Goal: Task Accomplishment & Management: Manage account settings

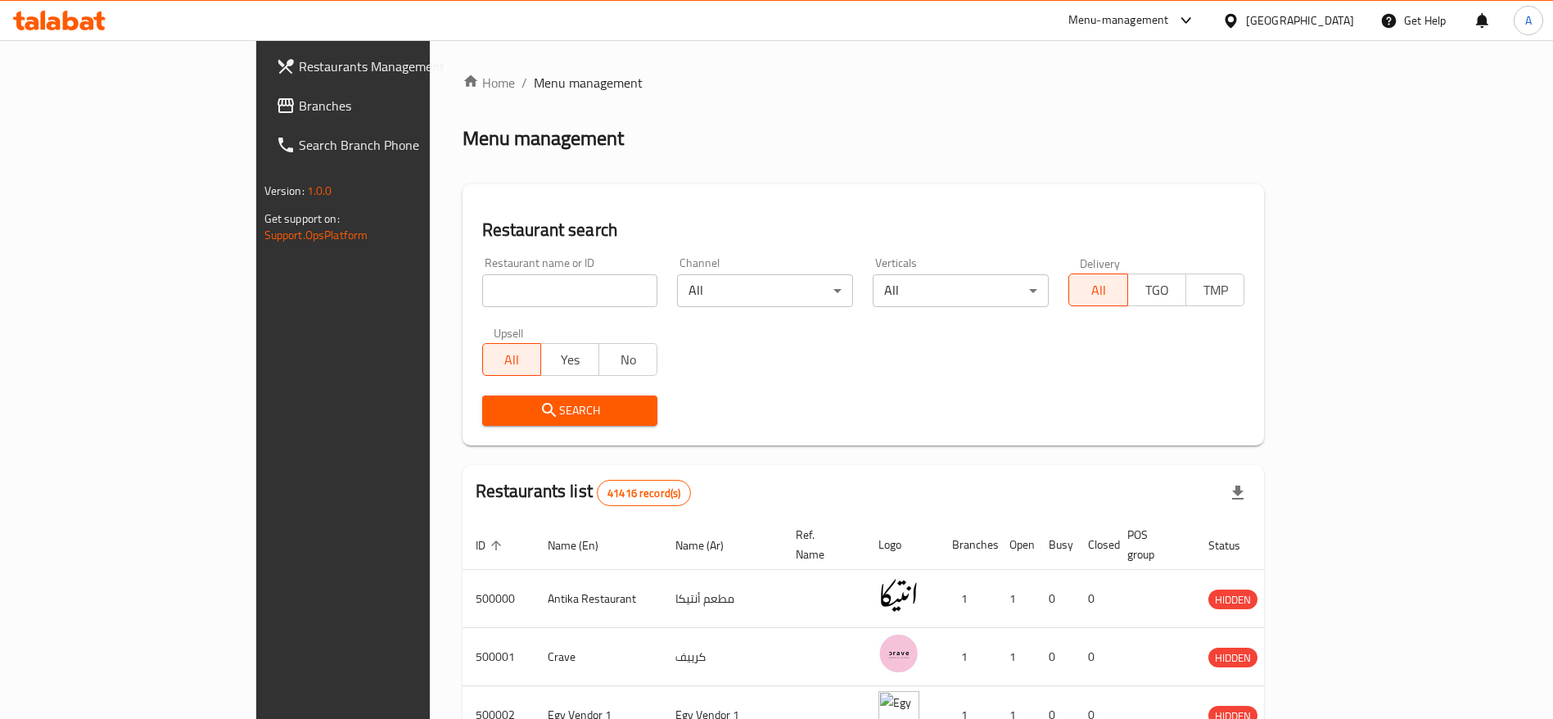
click at [88, 22] on icon at bounding box center [87, 23] width 14 height 14
click at [482, 302] on input "search" at bounding box center [570, 290] width 176 height 33
type input "pizza bike"
click at [482, 297] on input "pizza bike" at bounding box center [570, 290] width 176 height 33
click button "Search" at bounding box center [570, 410] width 176 height 30
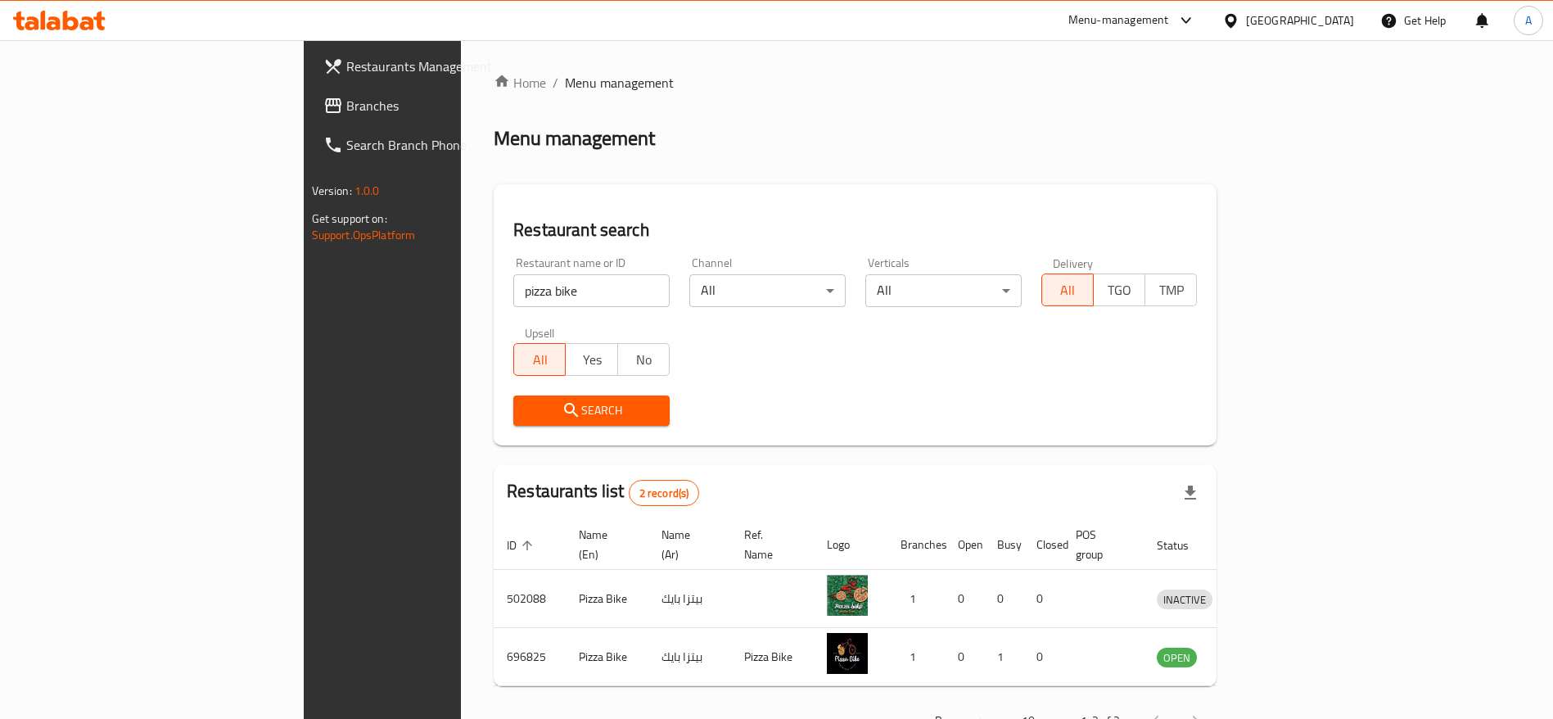
click at [76, 23] on icon at bounding box center [71, 21] width 16 height 20
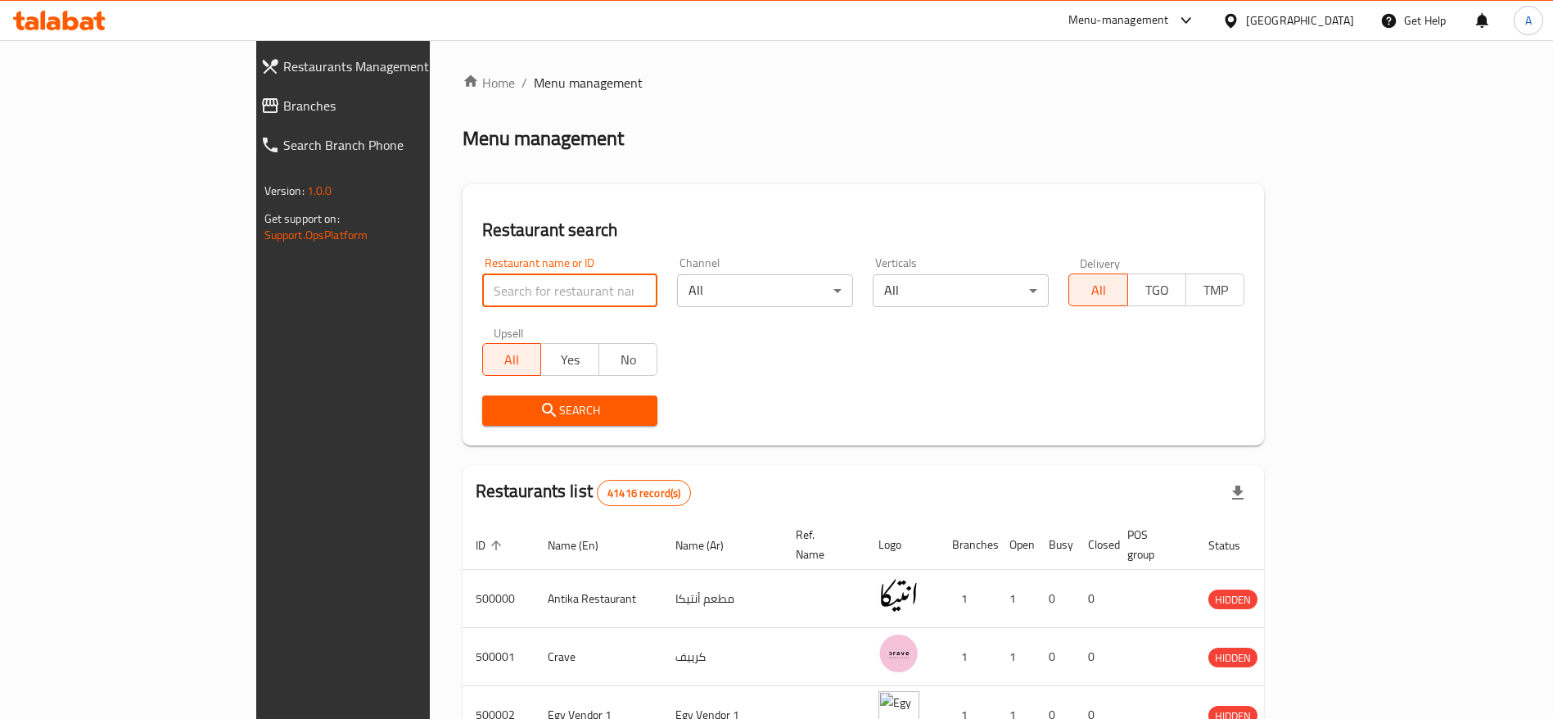
click at [553, 283] on input "search" at bounding box center [570, 290] width 176 height 33
paste input "701989"
type input "701989"
click button "Search" at bounding box center [570, 410] width 176 height 30
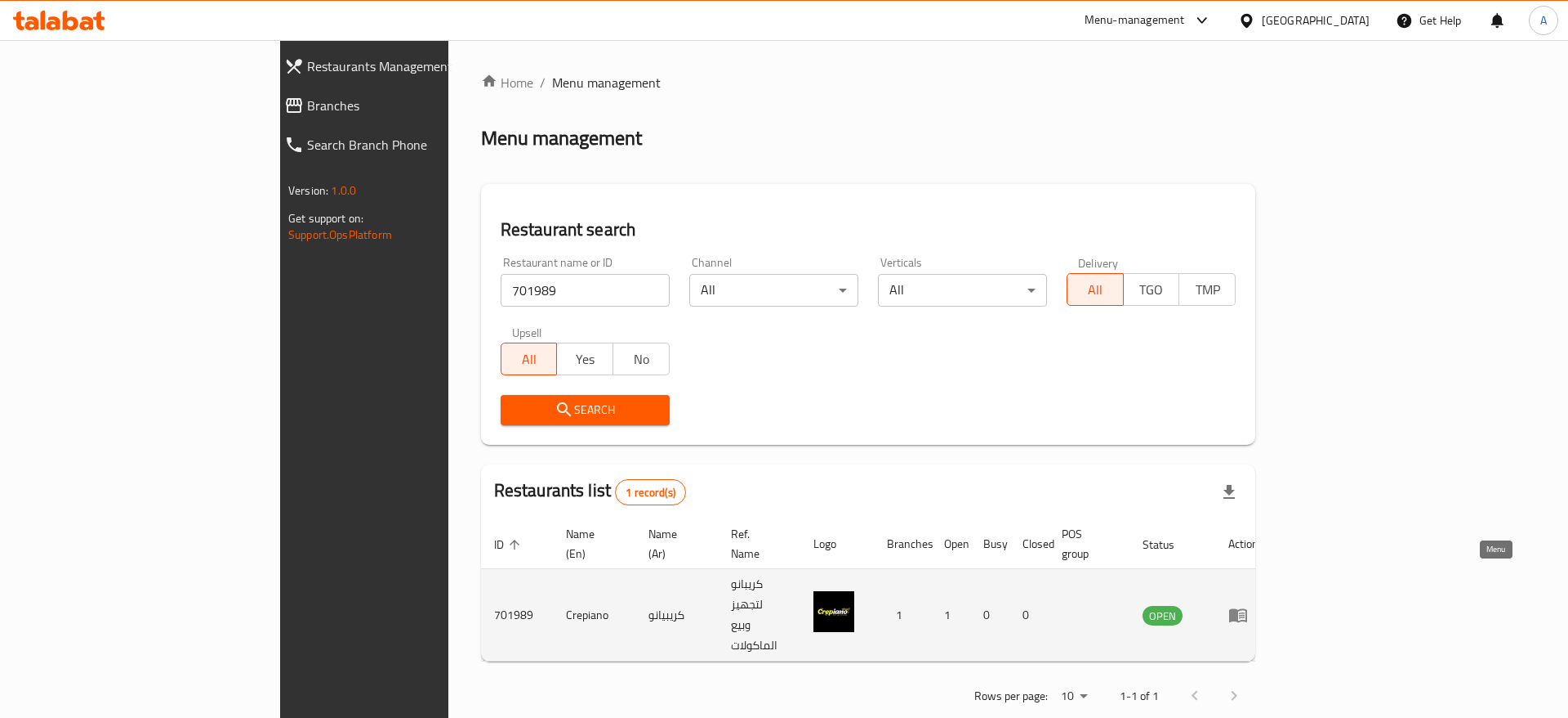
click at [1248, 609] on icon "enhanced table" at bounding box center [1239, 616] width 18 height 14
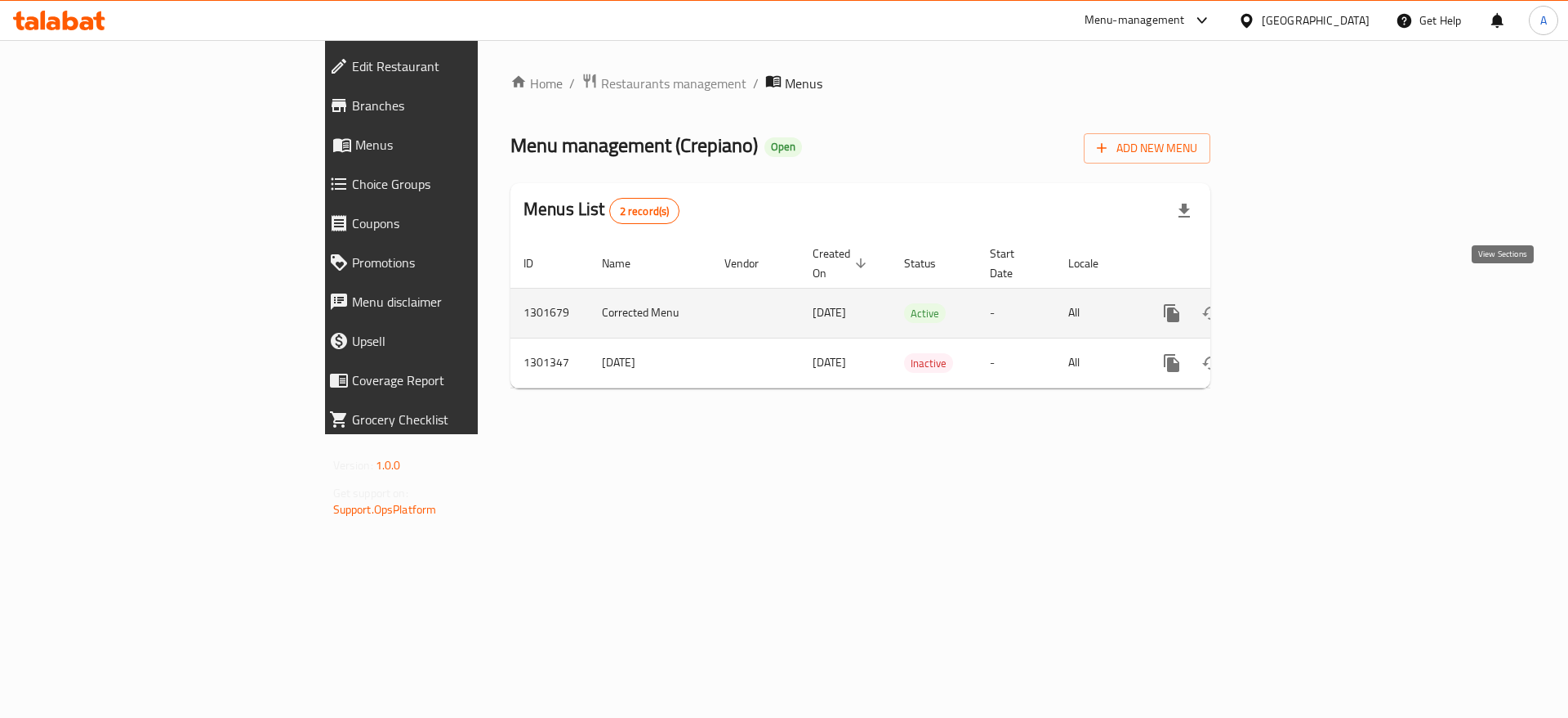
click at [1298, 306] on icon "enhanced table" at bounding box center [1290, 313] width 15 height 15
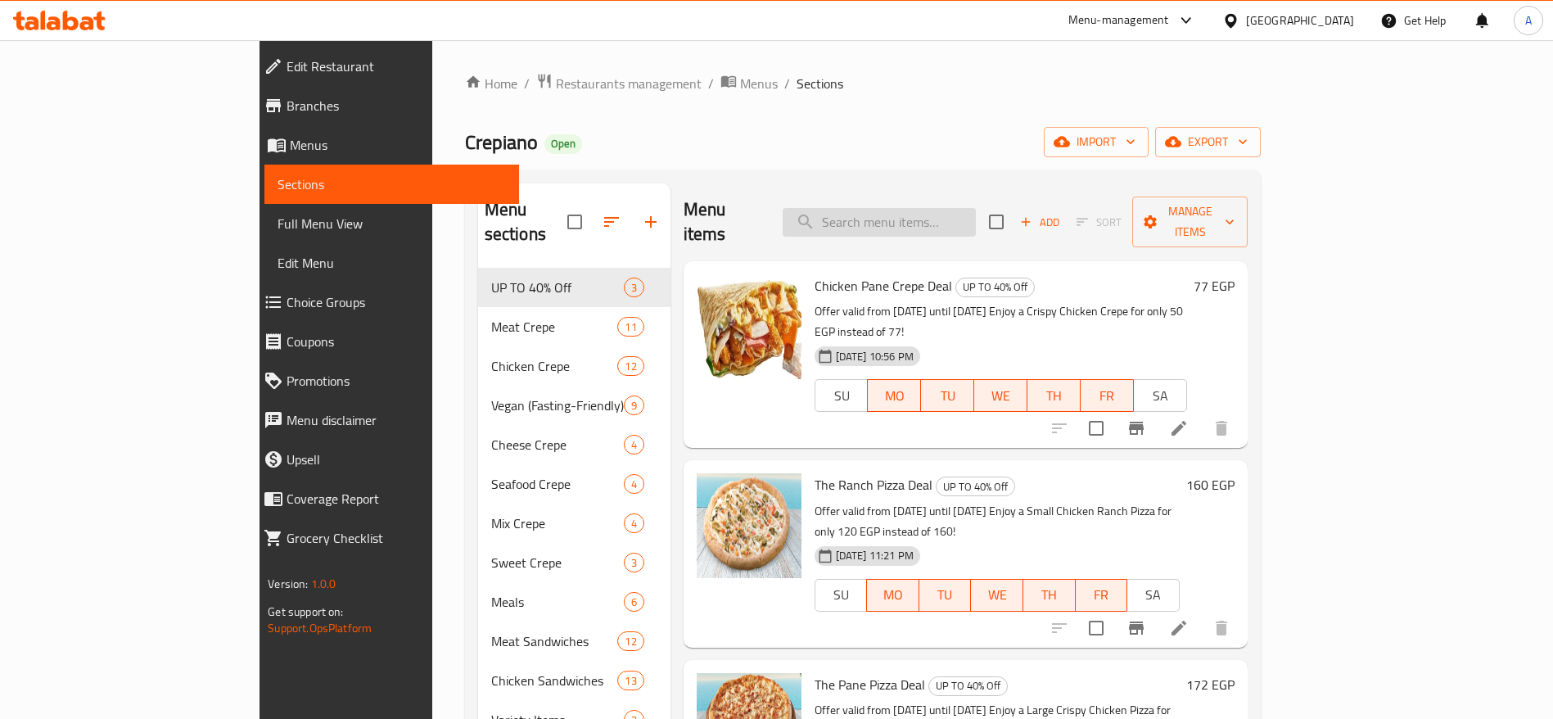
click at [974, 208] on input "search" at bounding box center [878, 222] width 193 height 29
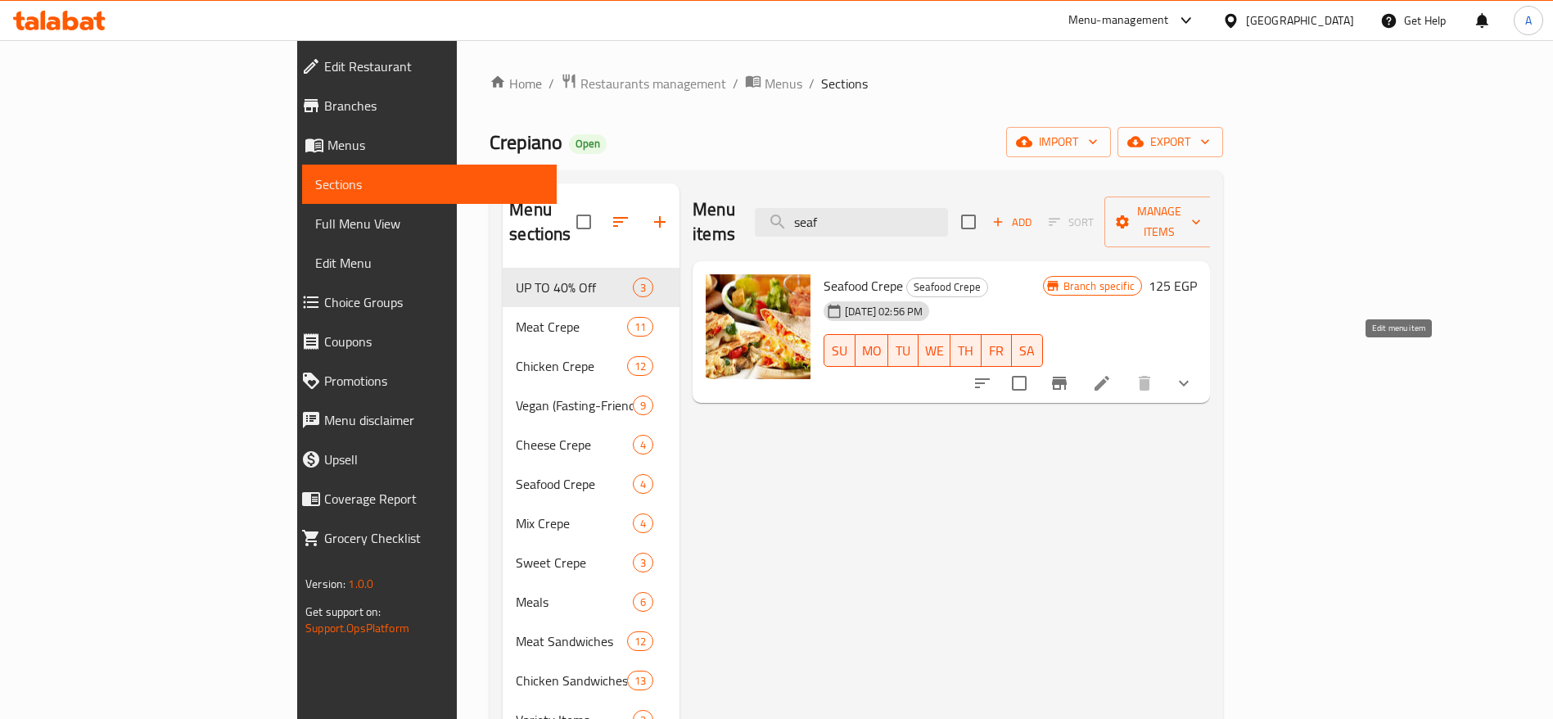
type input "seaf"
click at [1111, 373] on icon at bounding box center [1102, 383] width 20 height 20
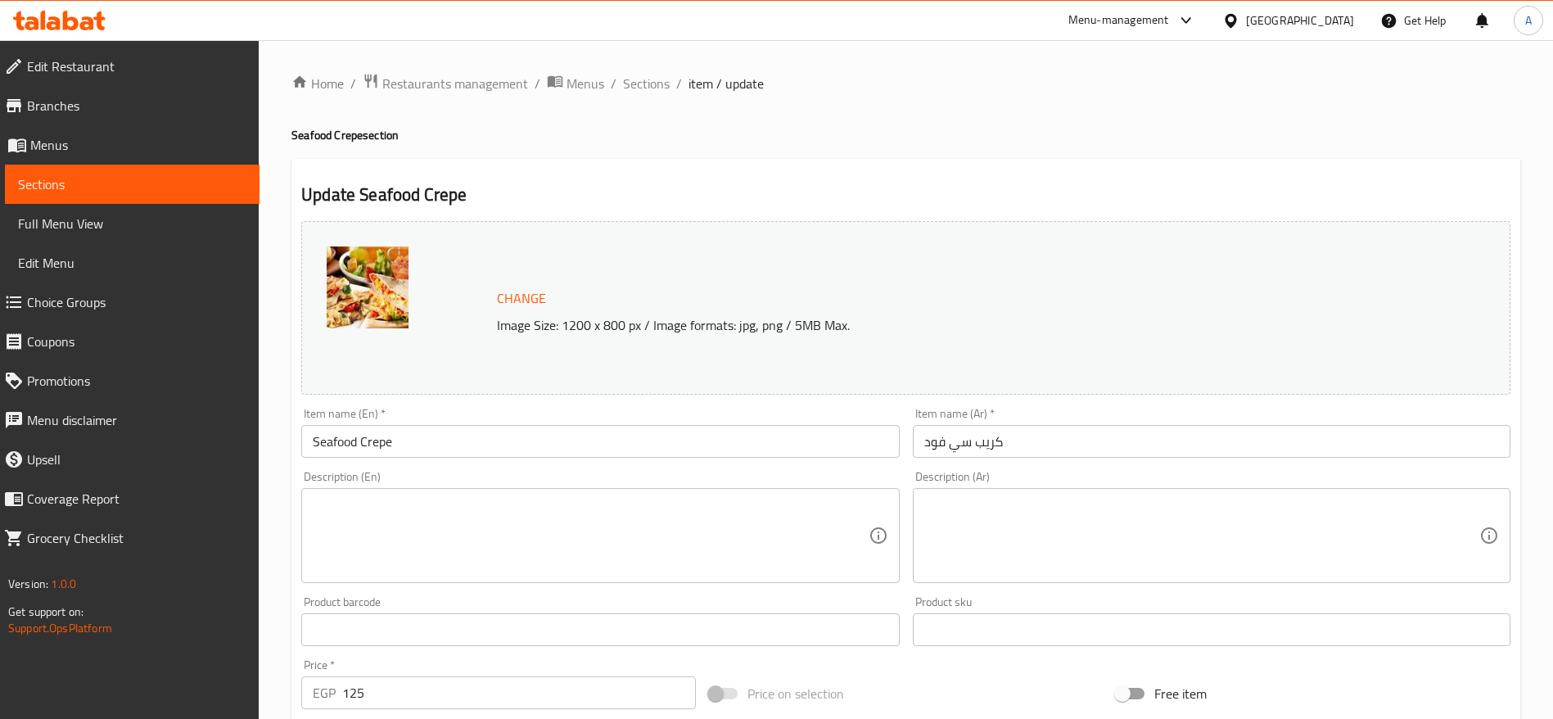
scroll to position [489, 0]
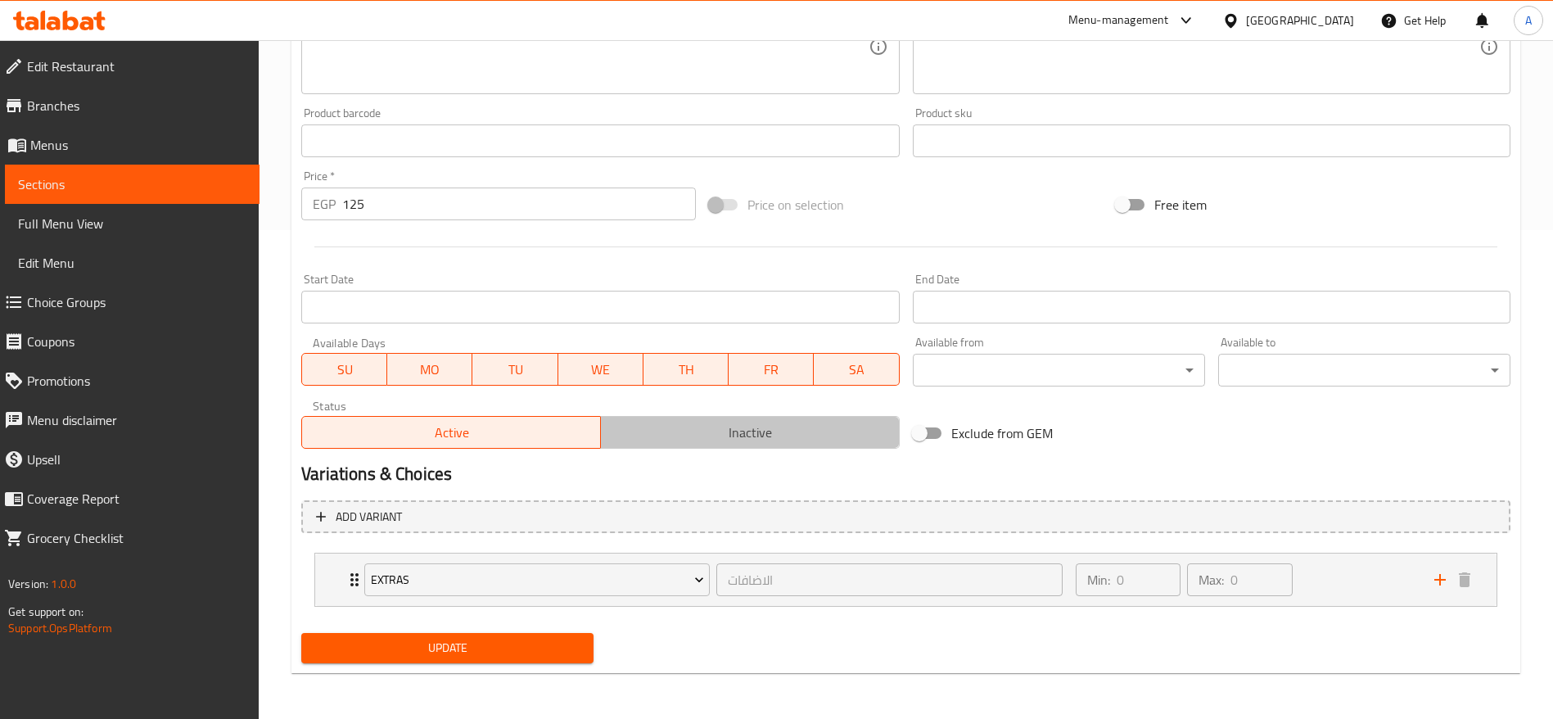
click at [688, 429] on span "Inactive" at bounding box center [750, 433] width 286 height 24
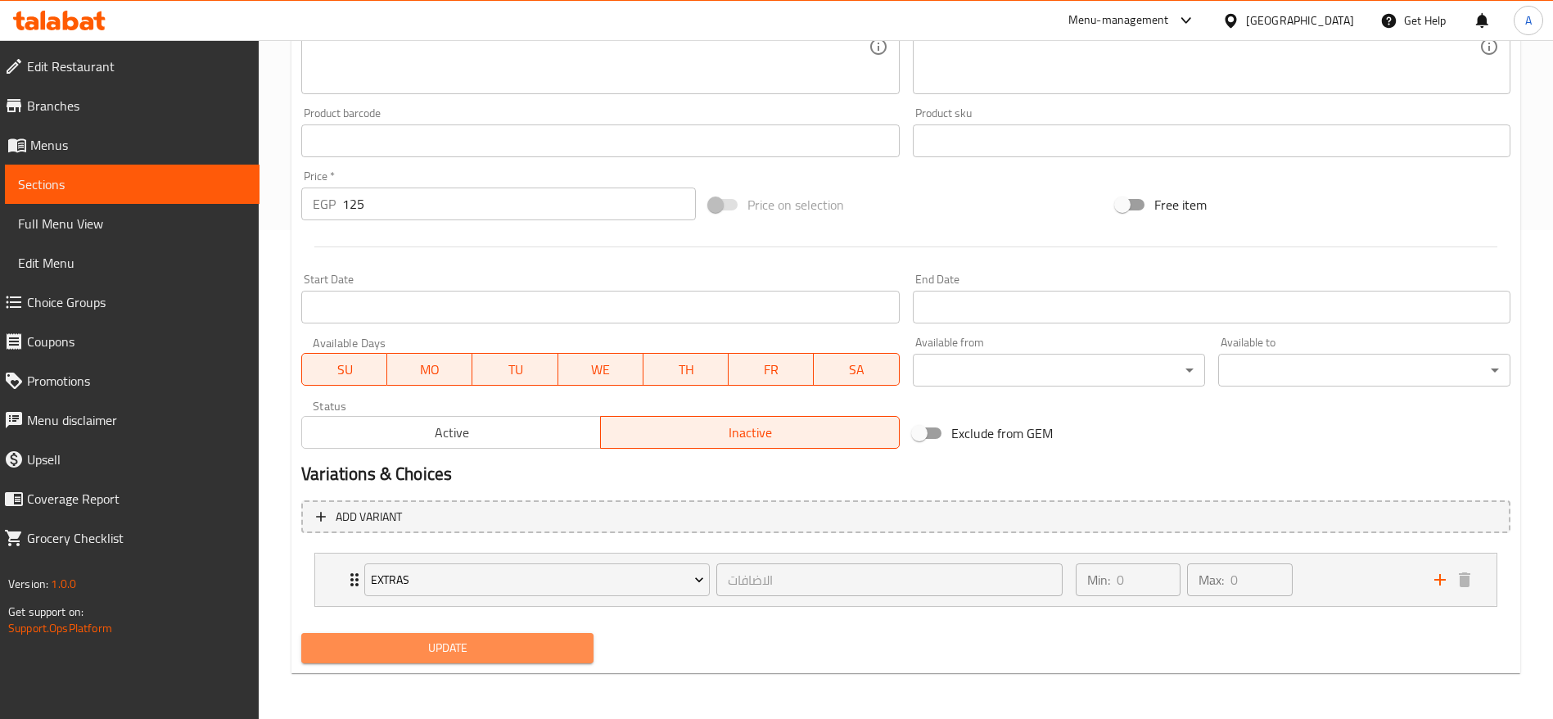
click at [461, 653] on span "Update" at bounding box center [447, 648] width 266 height 20
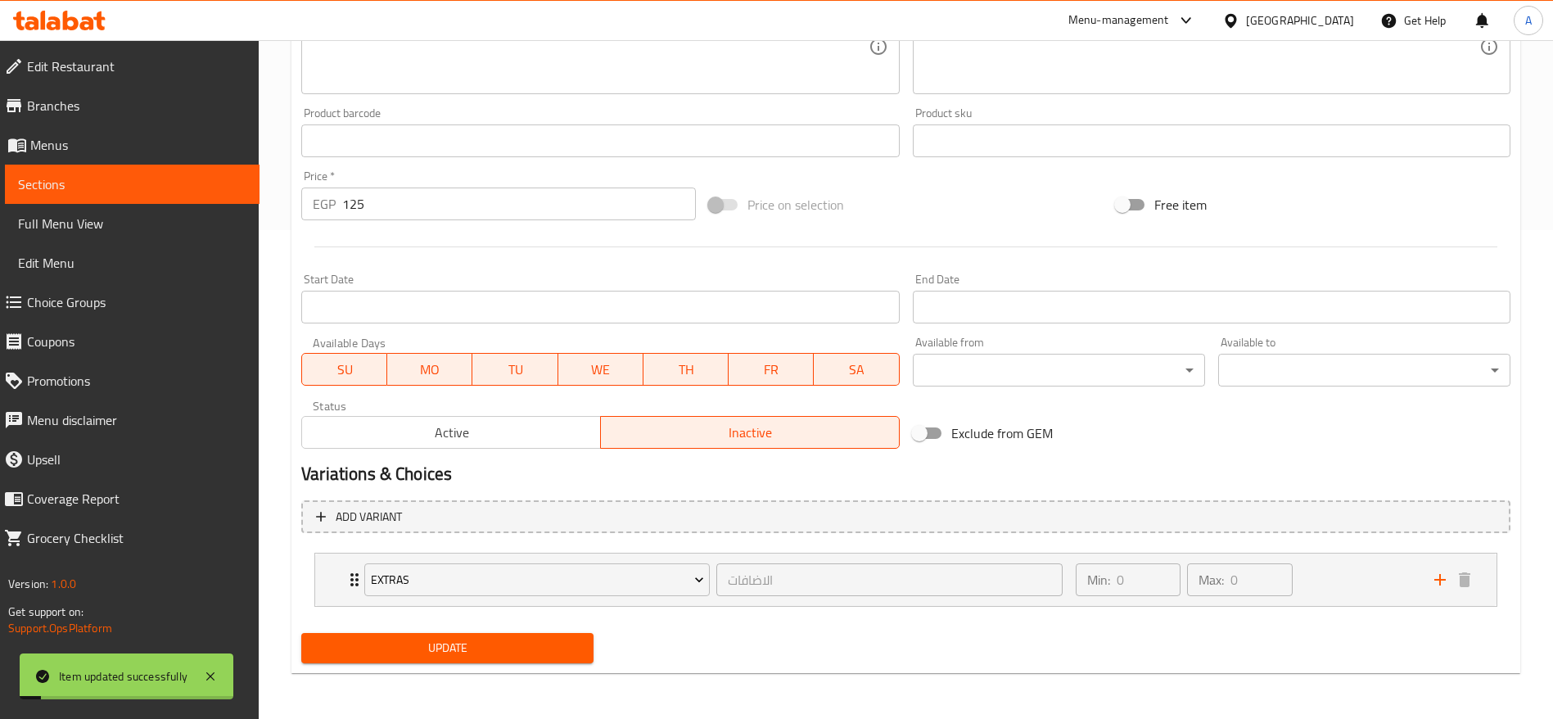
scroll to position [0, 0]
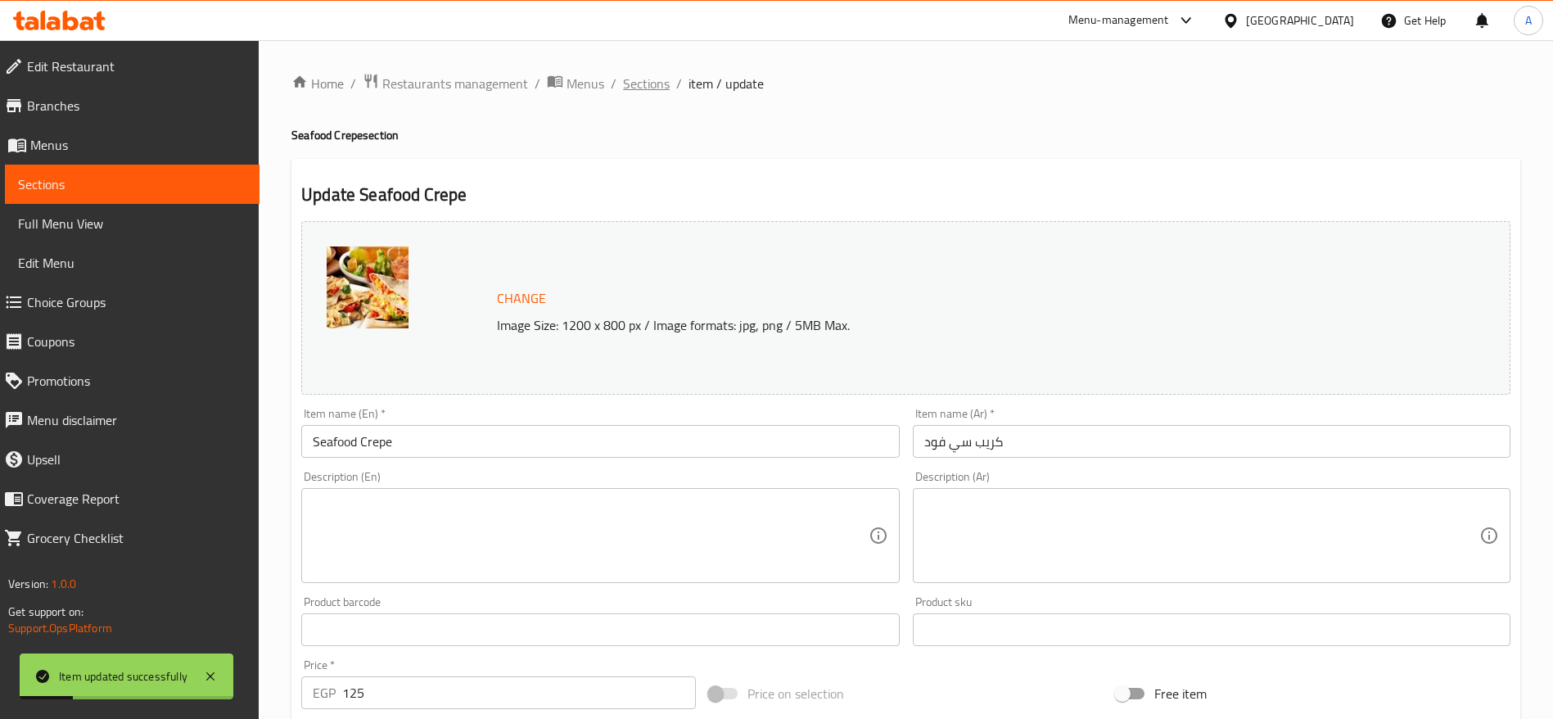
click at [647, 82] on span "Sections" at bounding box center [646, 84] width 47 height 20
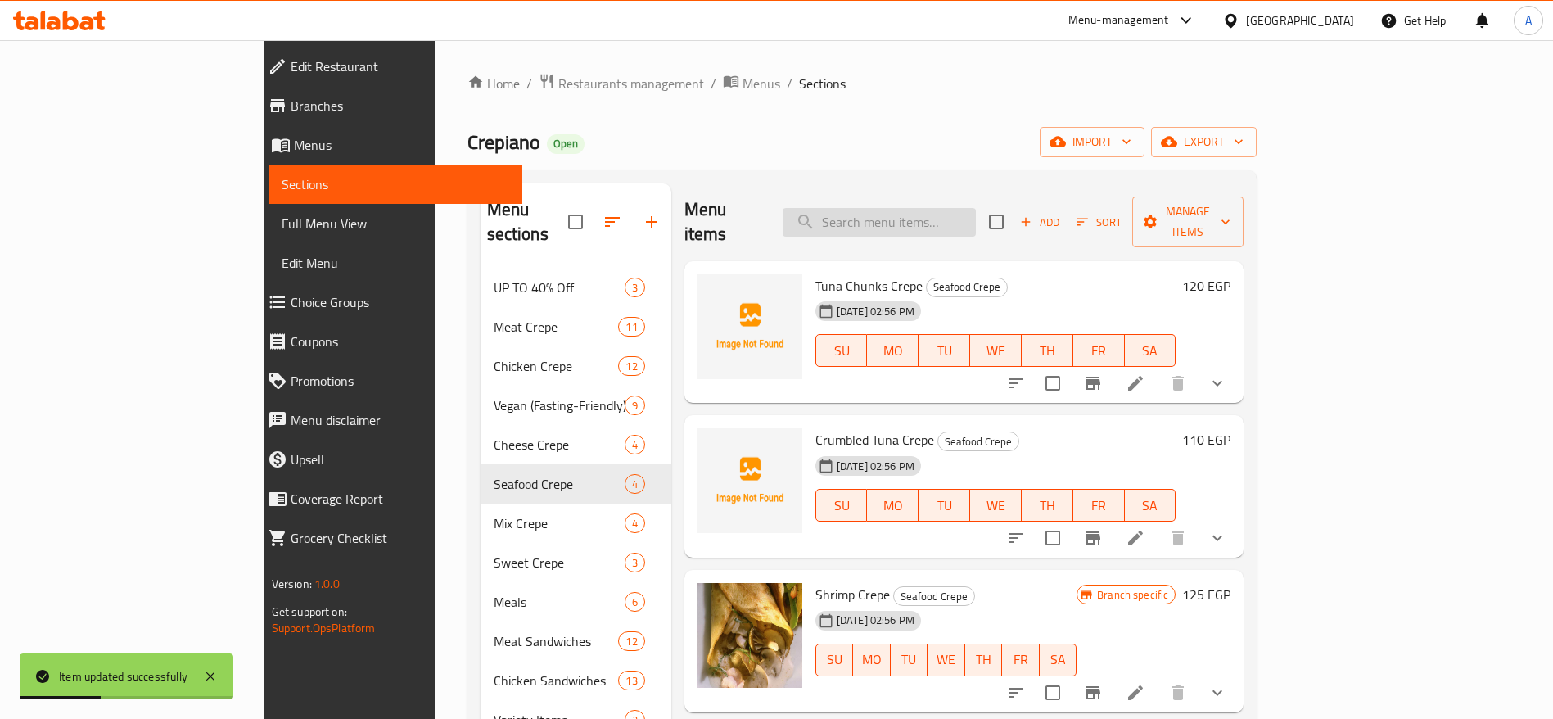
click at [976, 217] on input "search" at bounding box center [878, 222] width 193 height 29
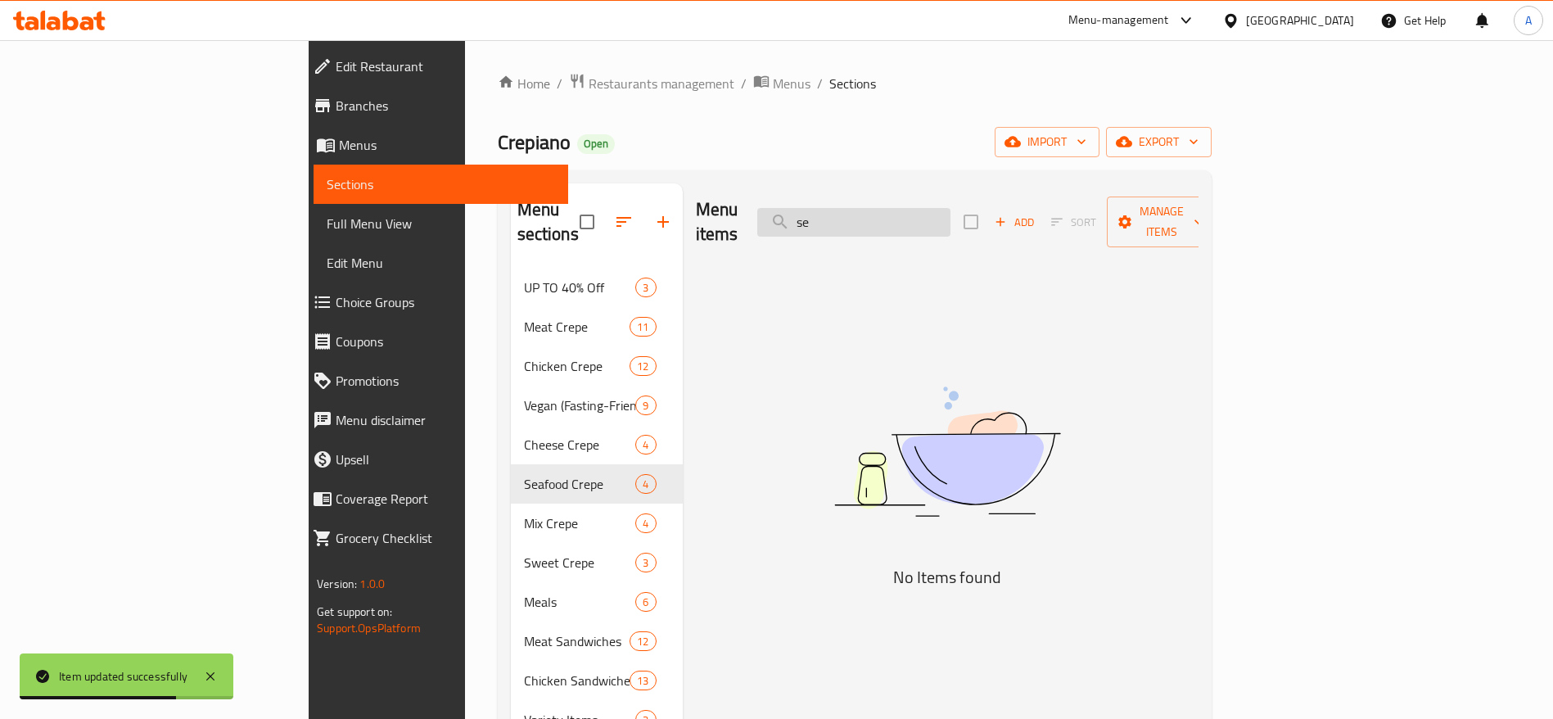
type input "s"
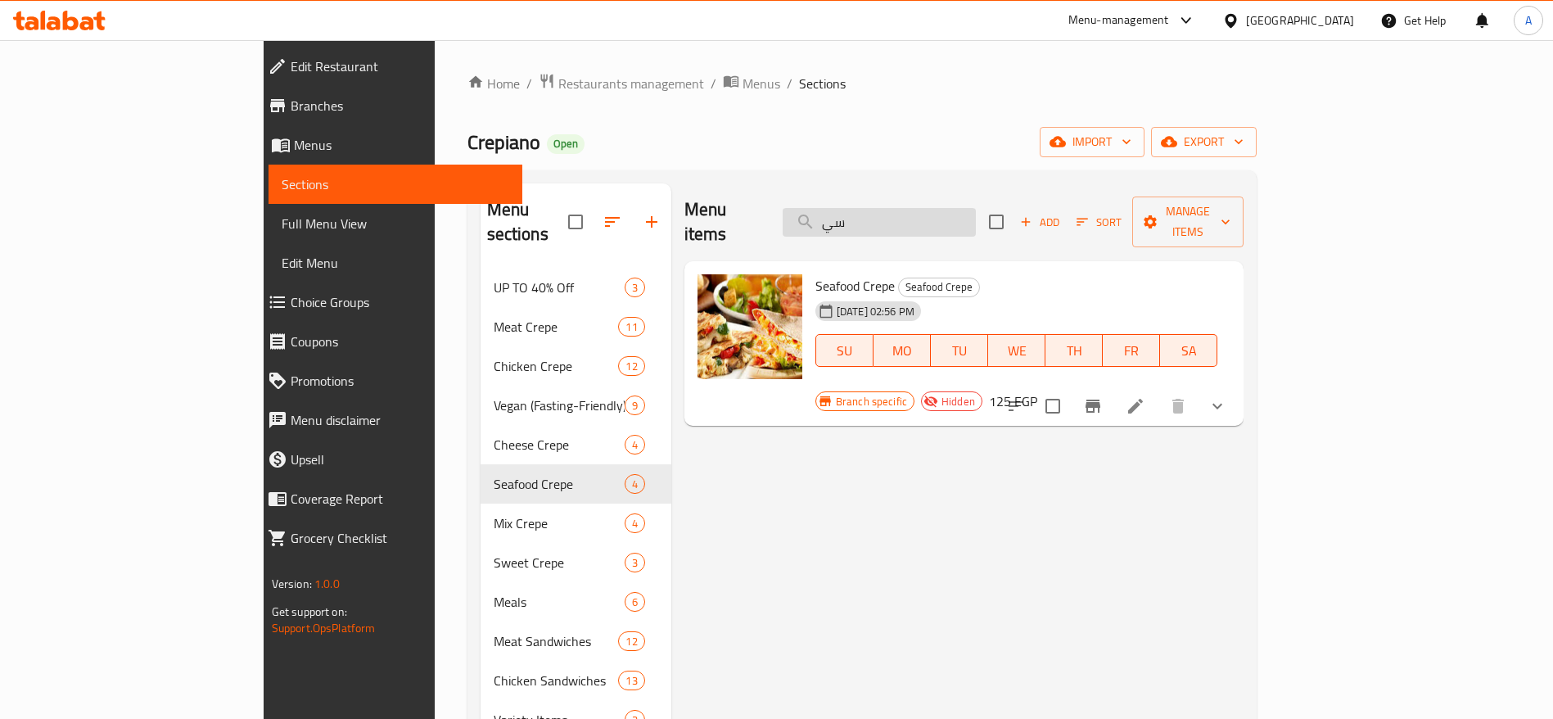
type input "س"
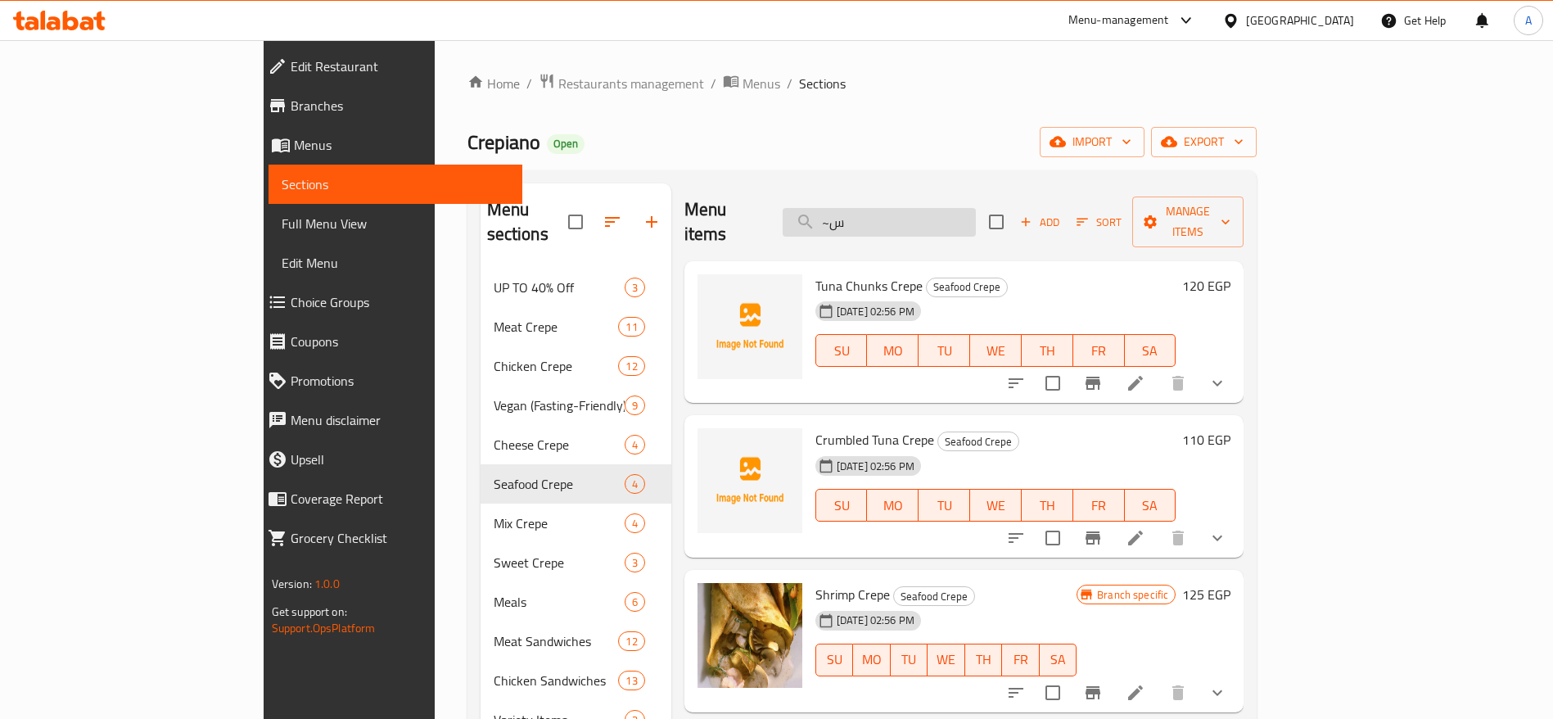
type input "~"
type input "\"
type input "س"
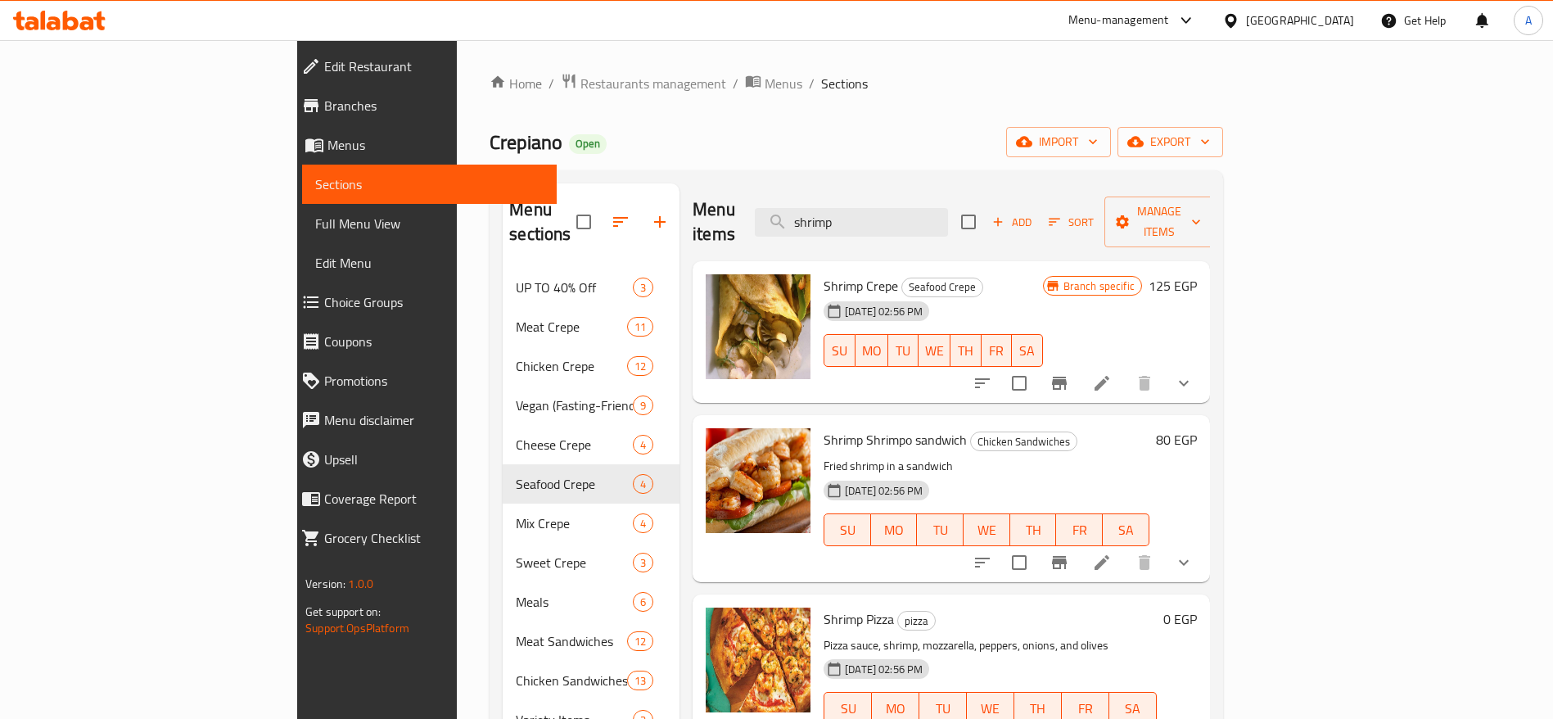
type input "shrimp"
click at [1125, 368] on li at bounding box center [1102, 382] width 46 height 29
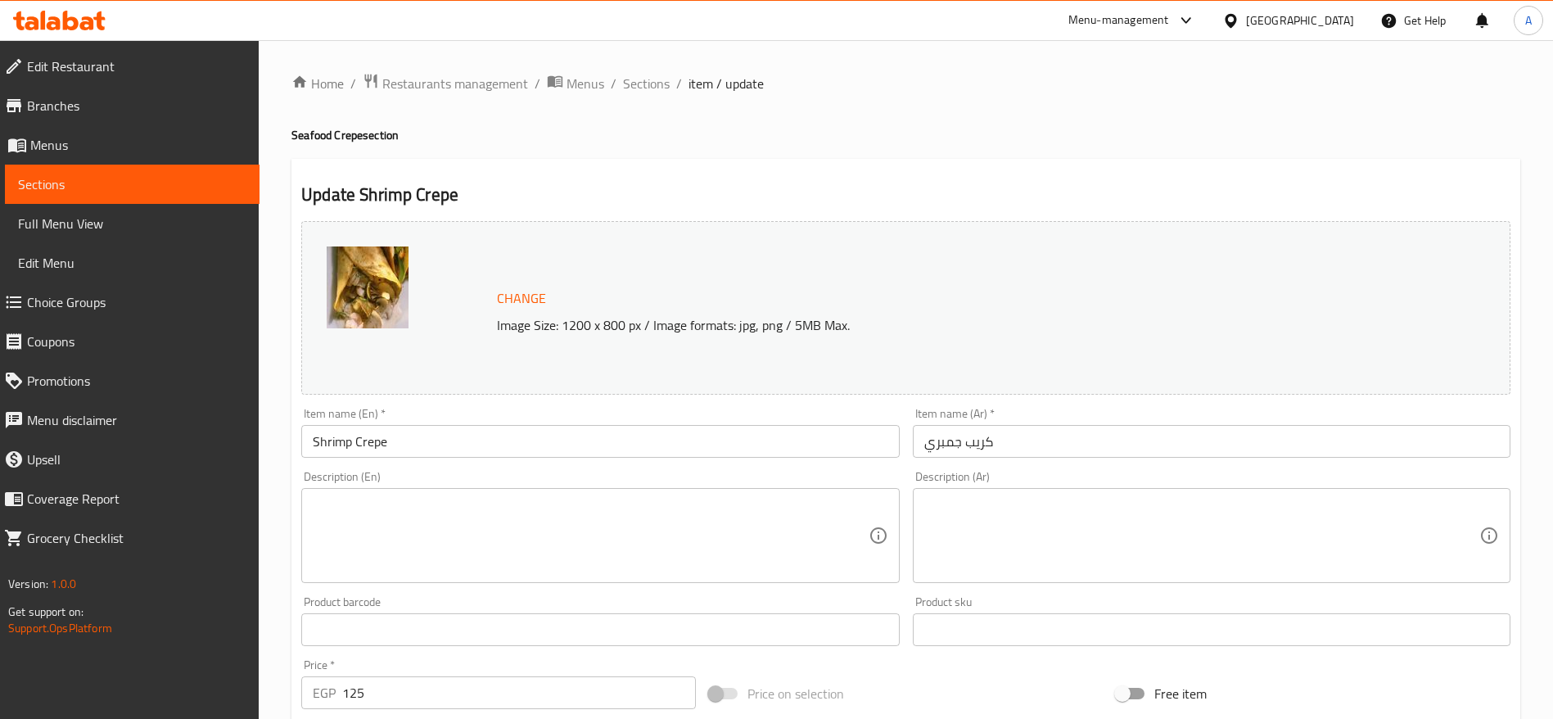
scroll to position [372, 0]
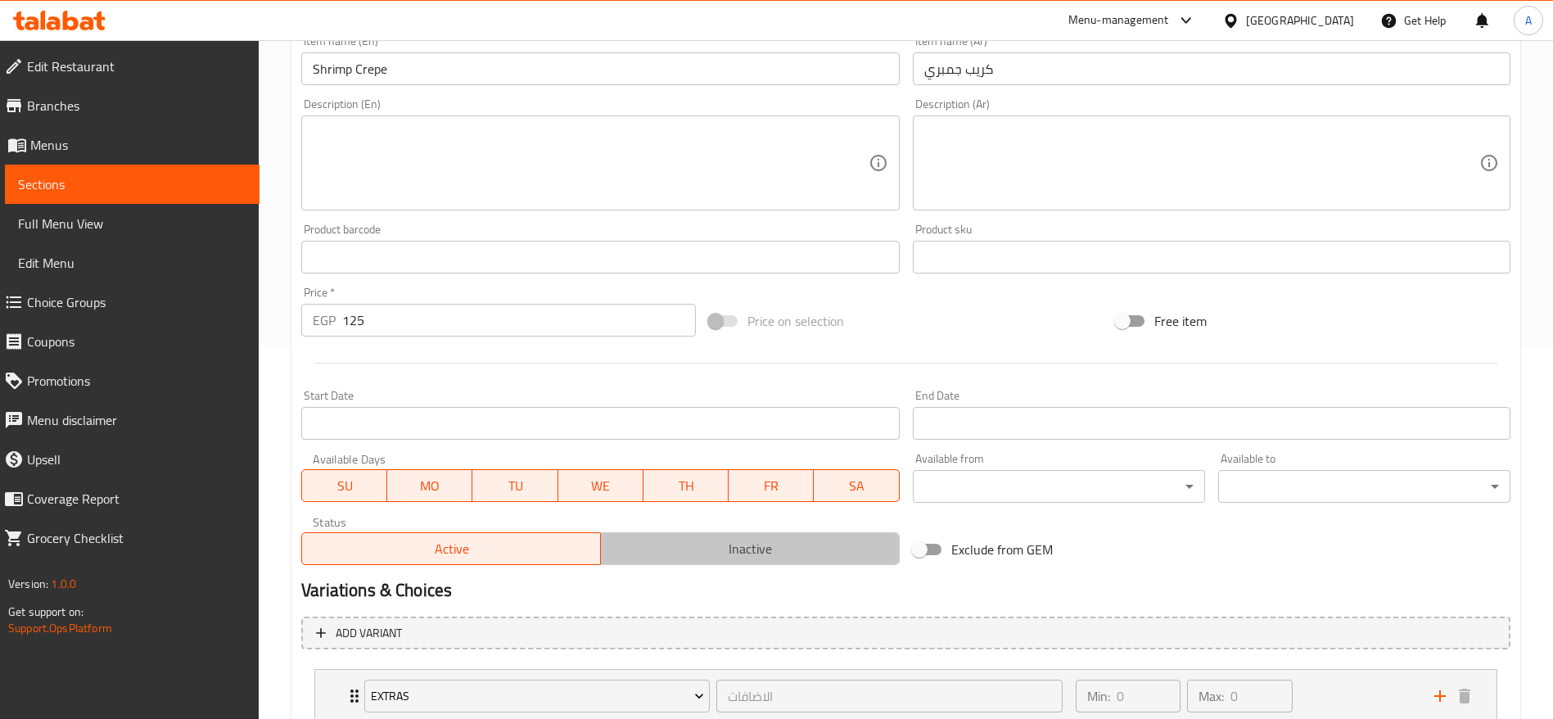
click at [798, 546] on span "Inactive" at bounding box center [750, 549] width 286 height 24
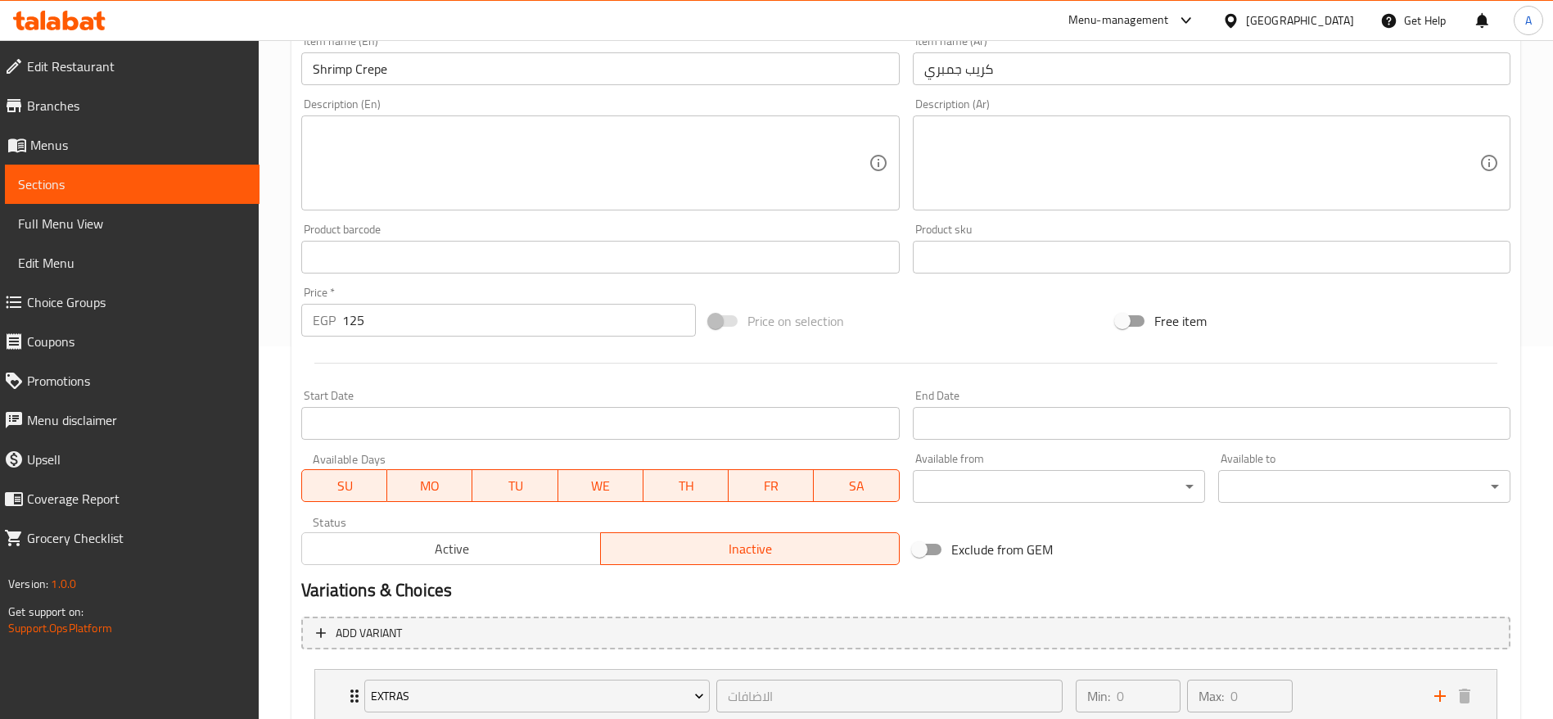
scroll to position [489, 0]
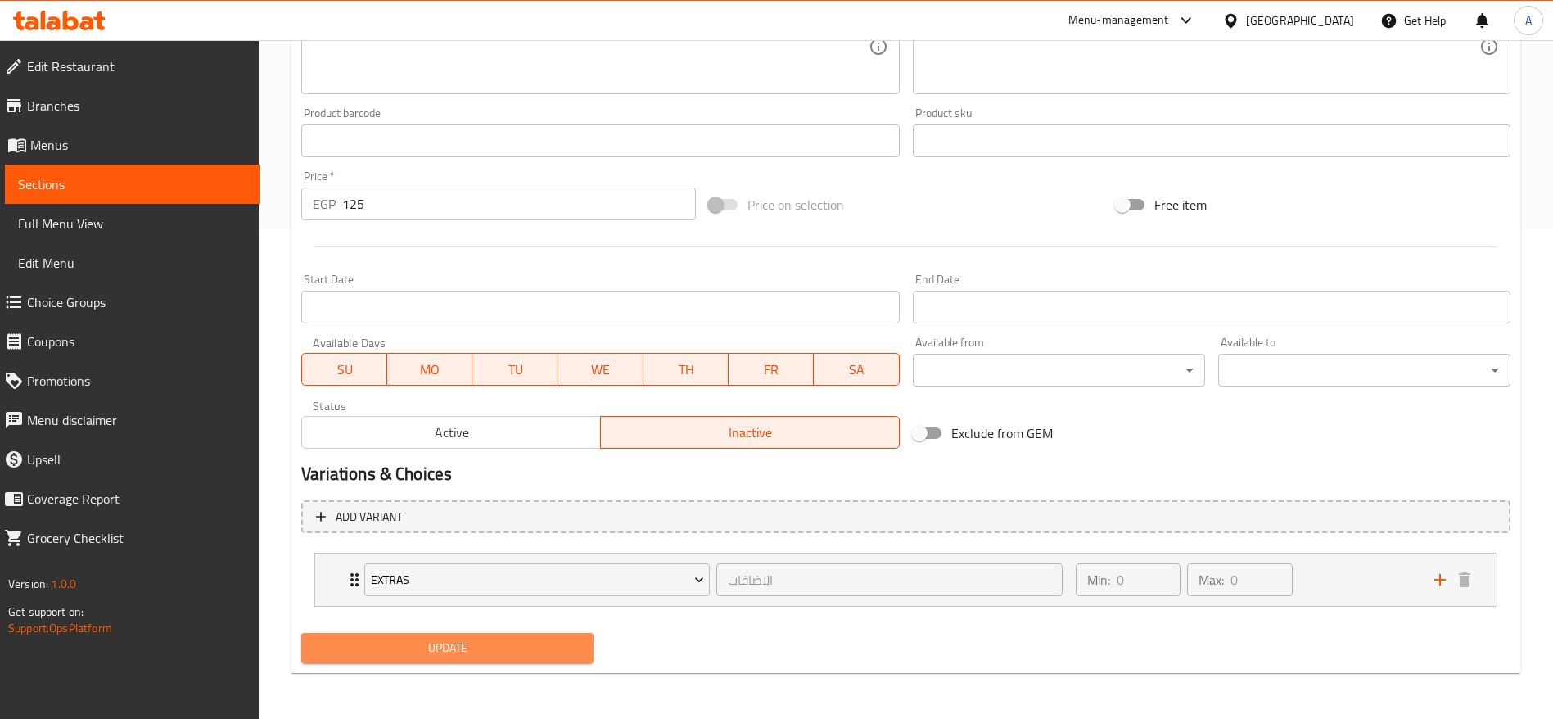
click at [512, 652] on span "Update" at bounding box center [447, 648] width 266 height 20
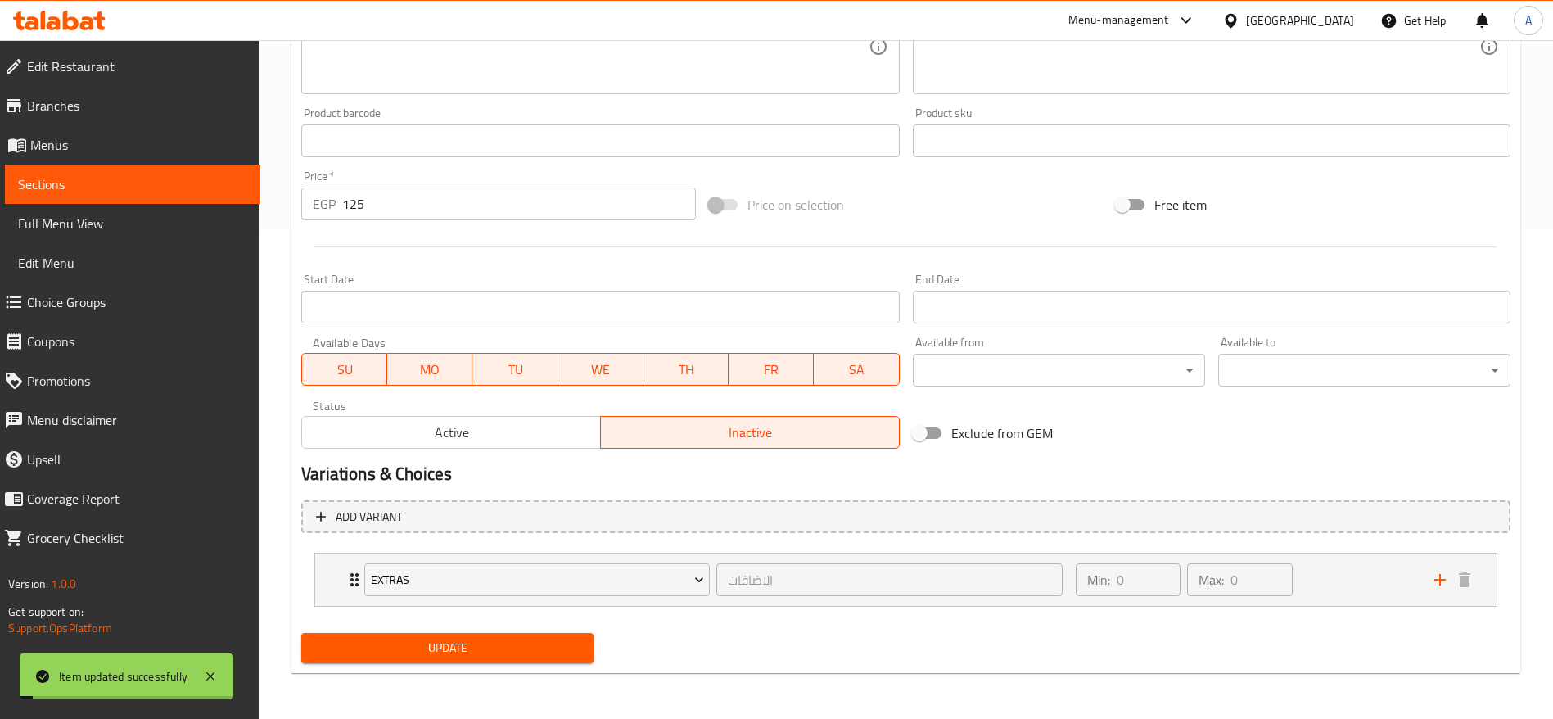
scroll to position [0, 0]
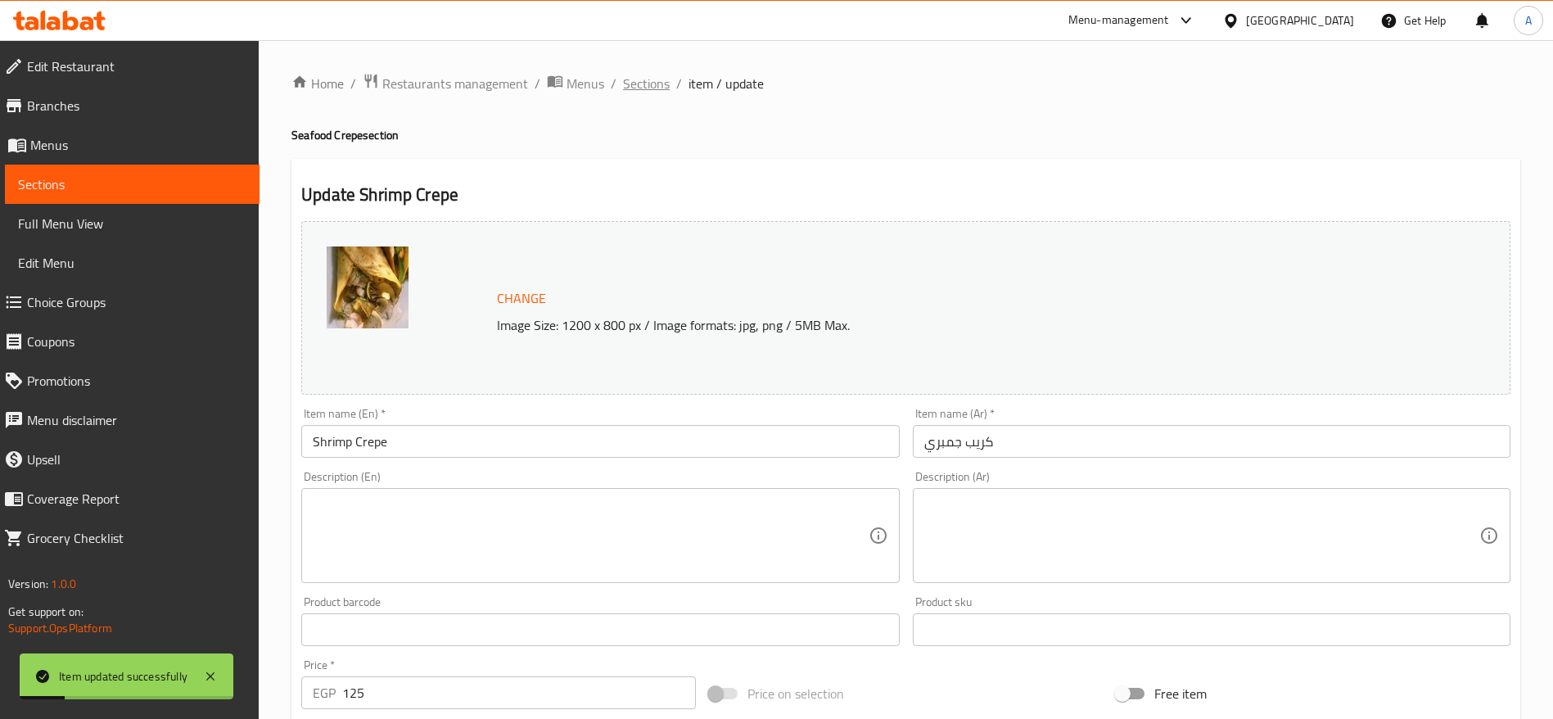
click at [638, 83] on span "Sections" at bounding box center [646, 84] width 47 height 20
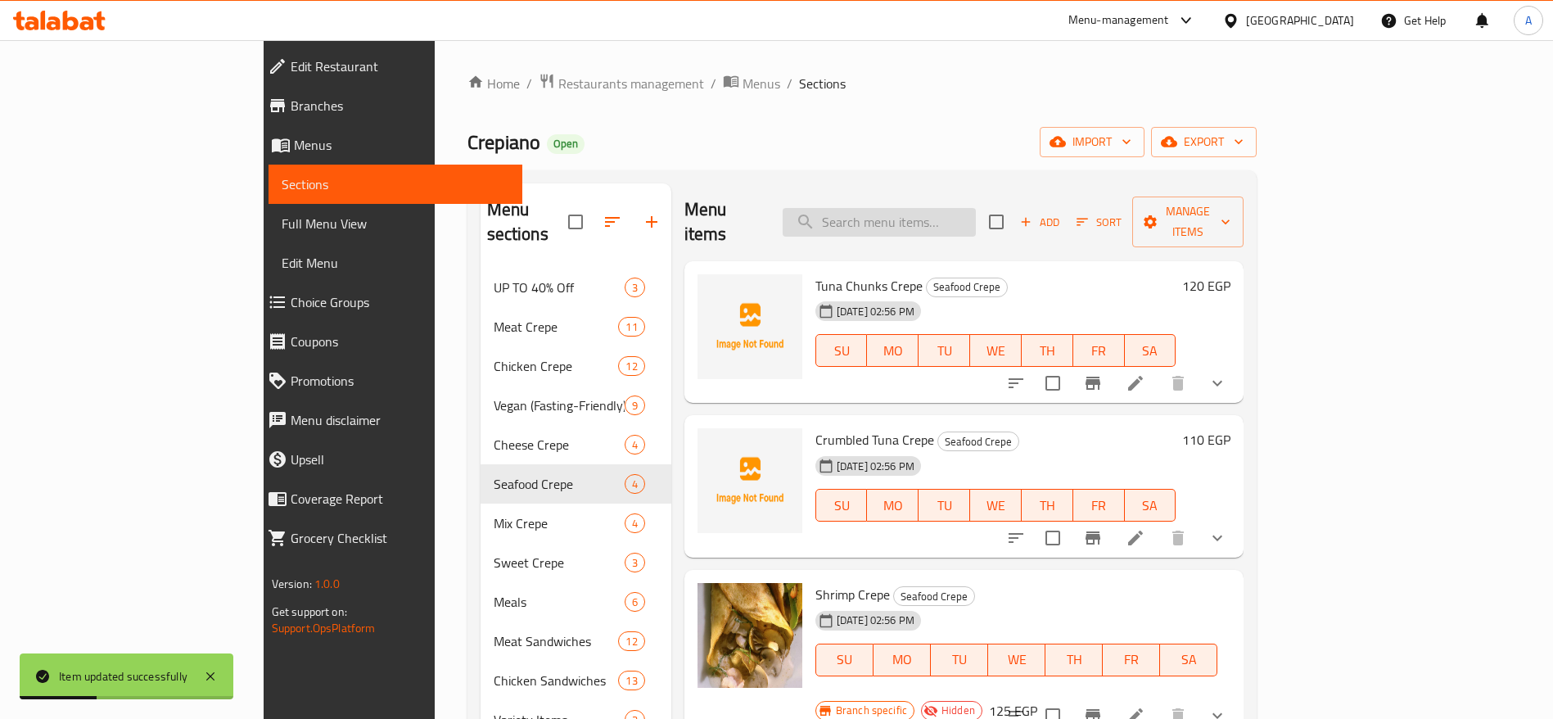
click at [976, 208] on input "search" at bounding box center [878, 222] width 193 height 29
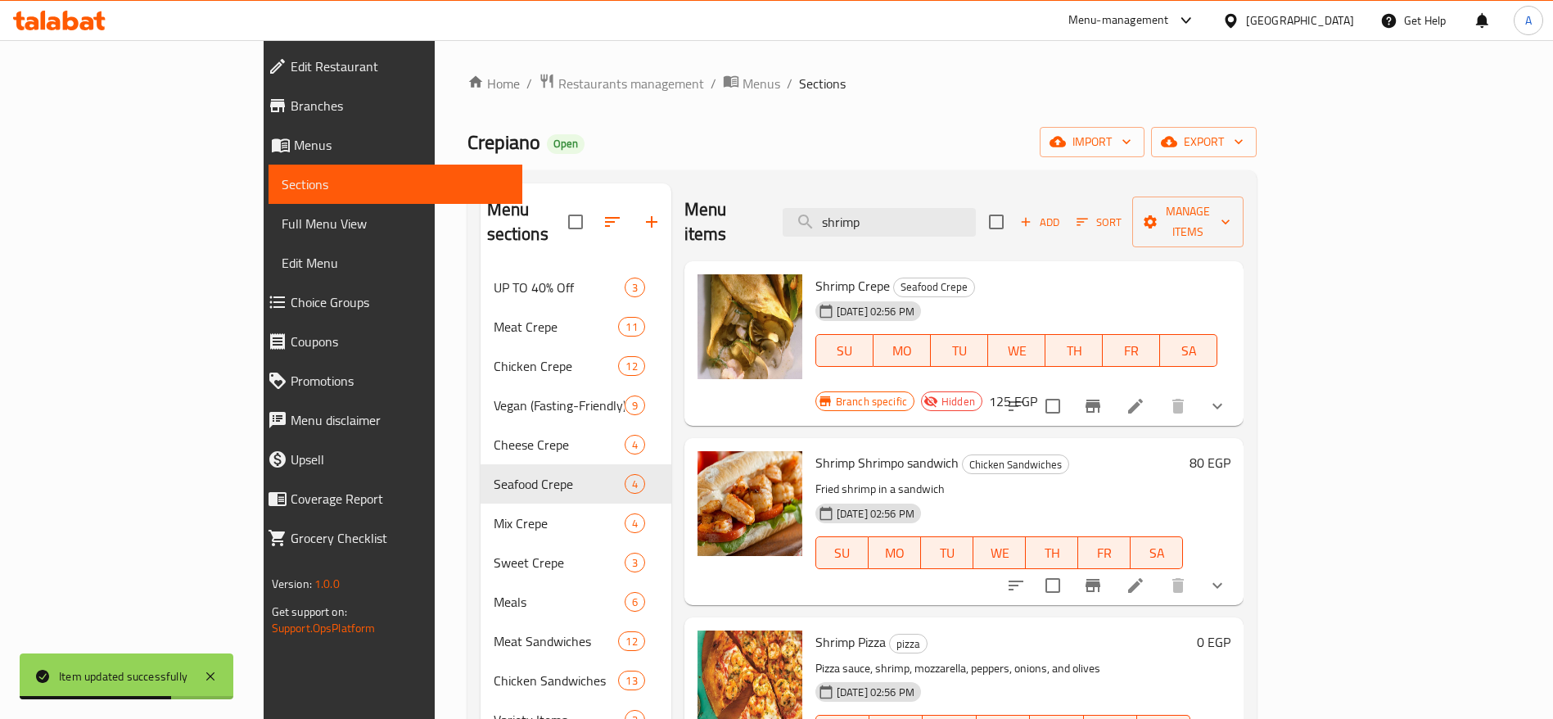
type input "shrimp"
click at [1158, 570] on li at bounding box center [1135, 584] width 46 height 29
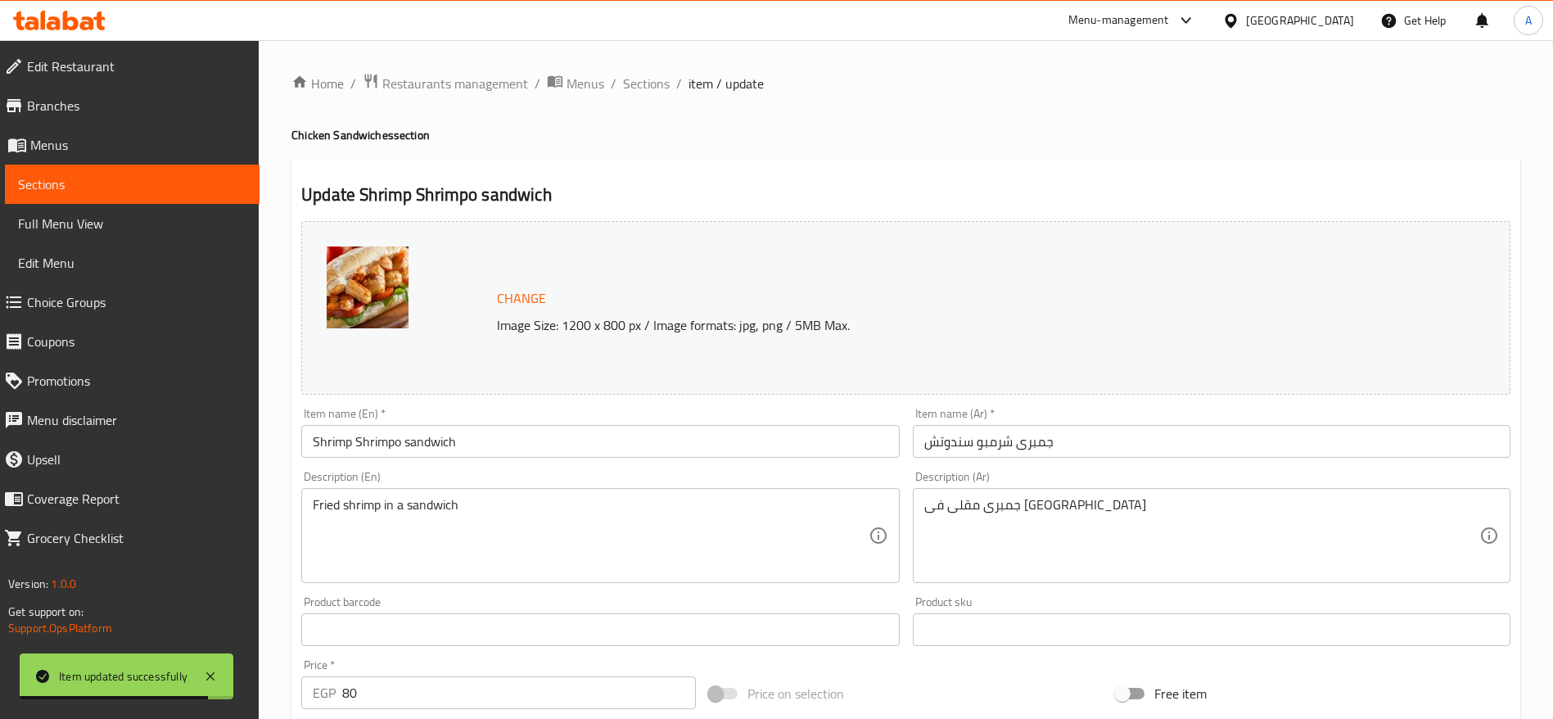
scroll to position [489, 0]
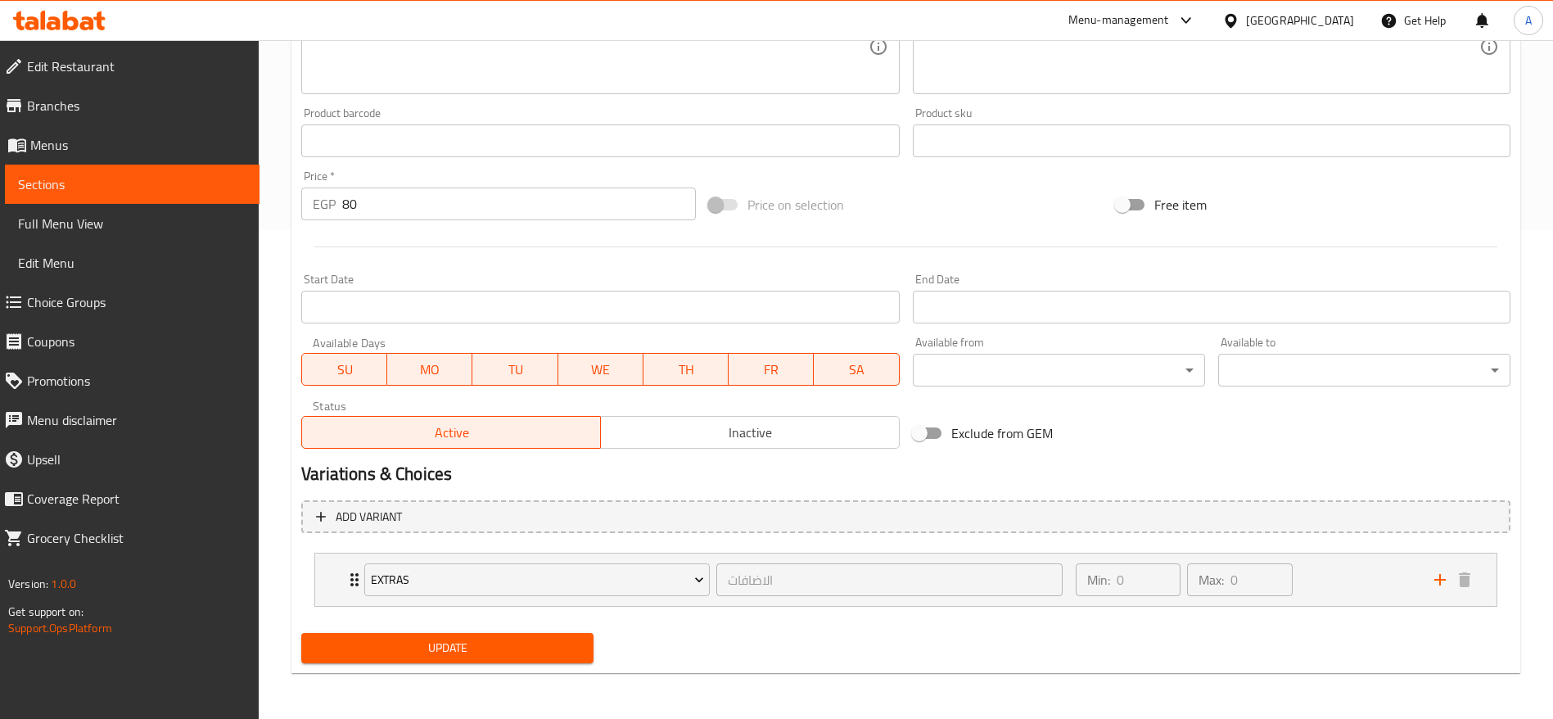
click at [688, 449] on div "Status Active Inactive" at bounding box center [600, 424] width 611 height 62
click at [688, 435] on span "Inactive" at bounding box center [750, 433] width 286 height 24
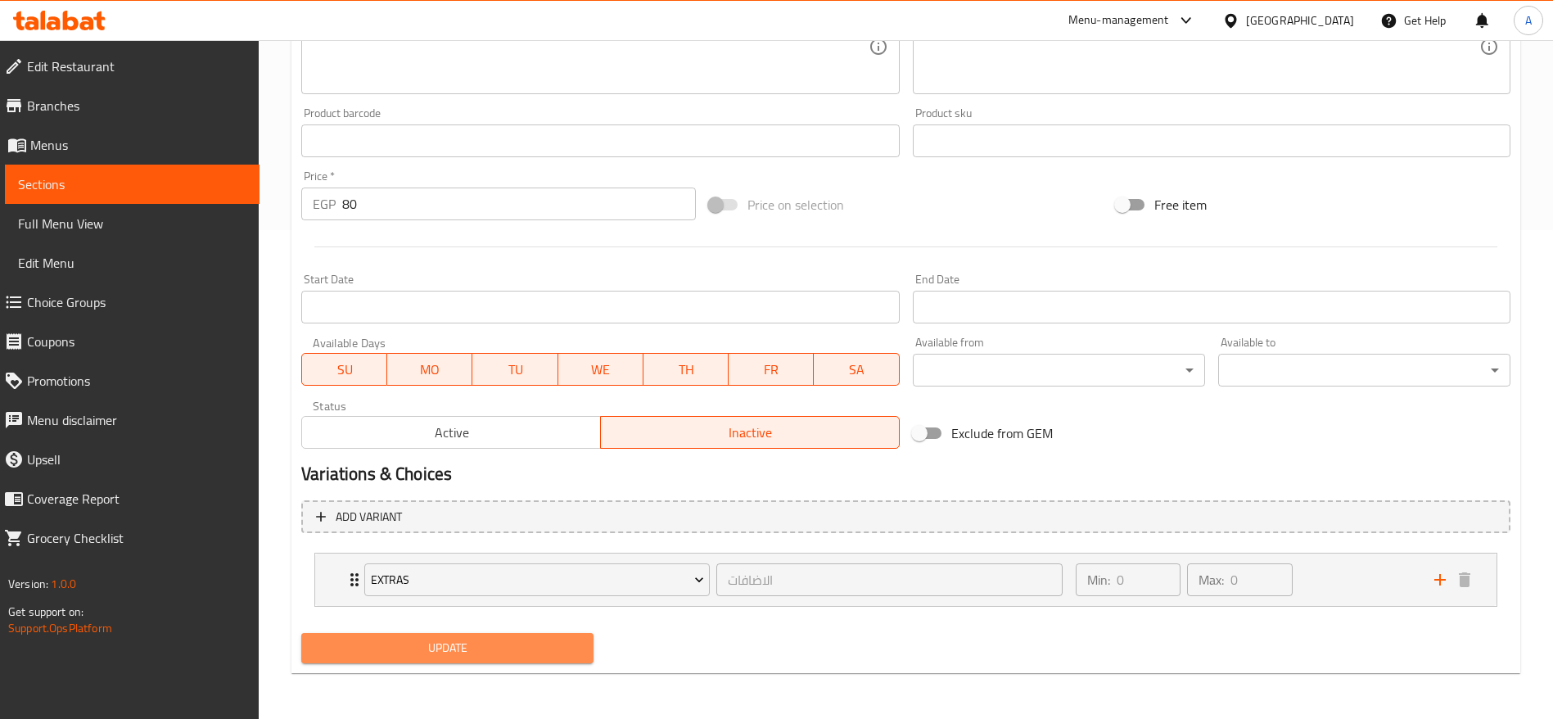
click at [459, 647] on span "Update" at bounding box center [447, 648] width 266 height 20
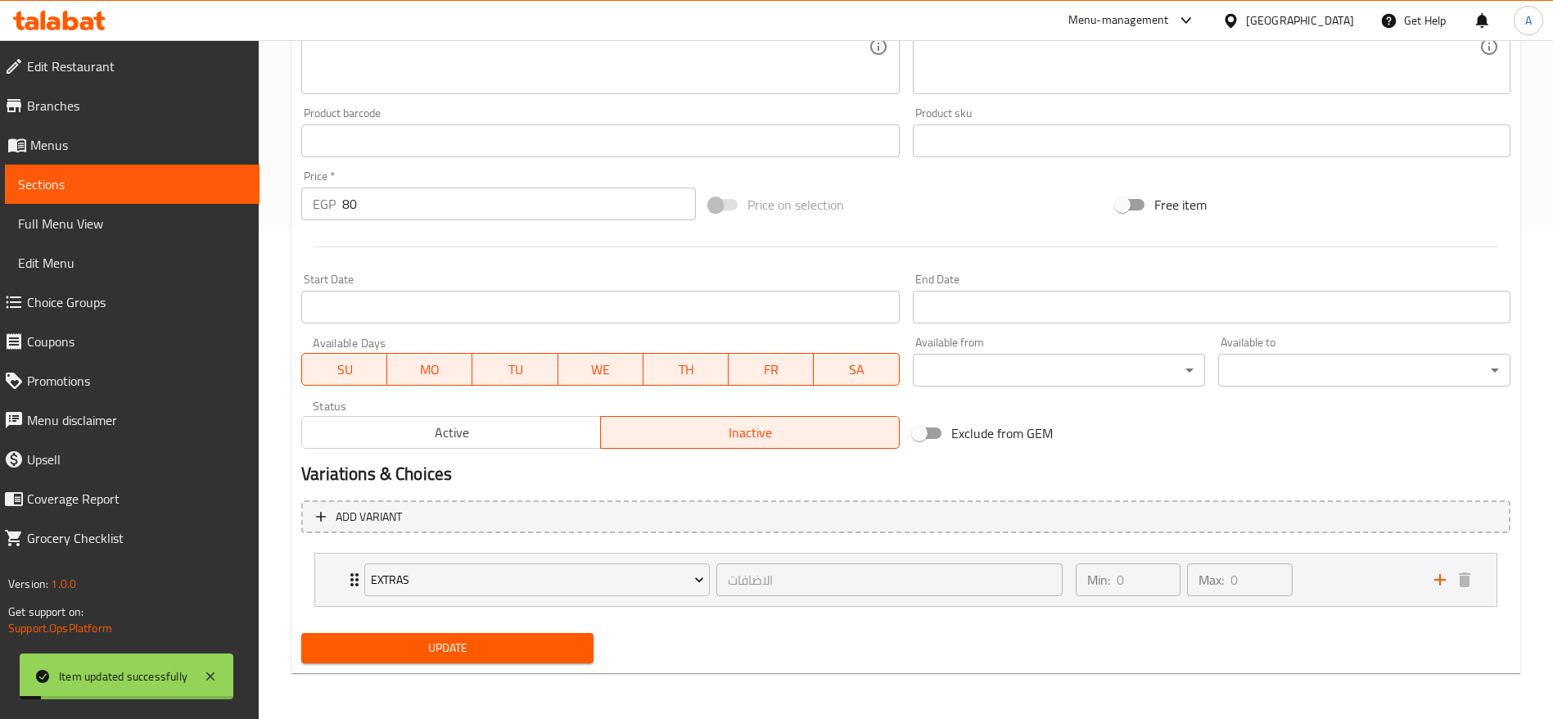
scroll to position [0, 0]
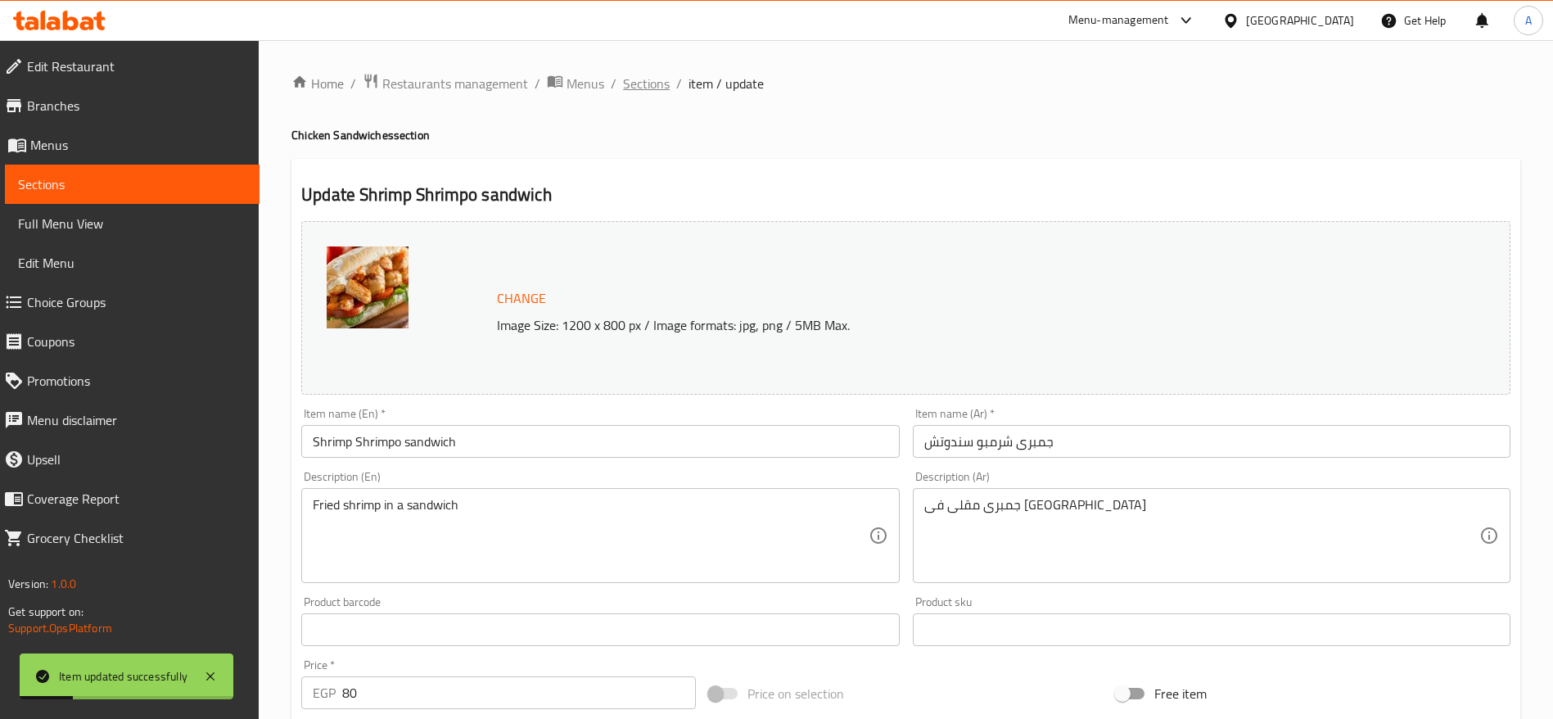
click at [647, 85] on span "Sections" at bounding box center [646, 84] width 47 height 20
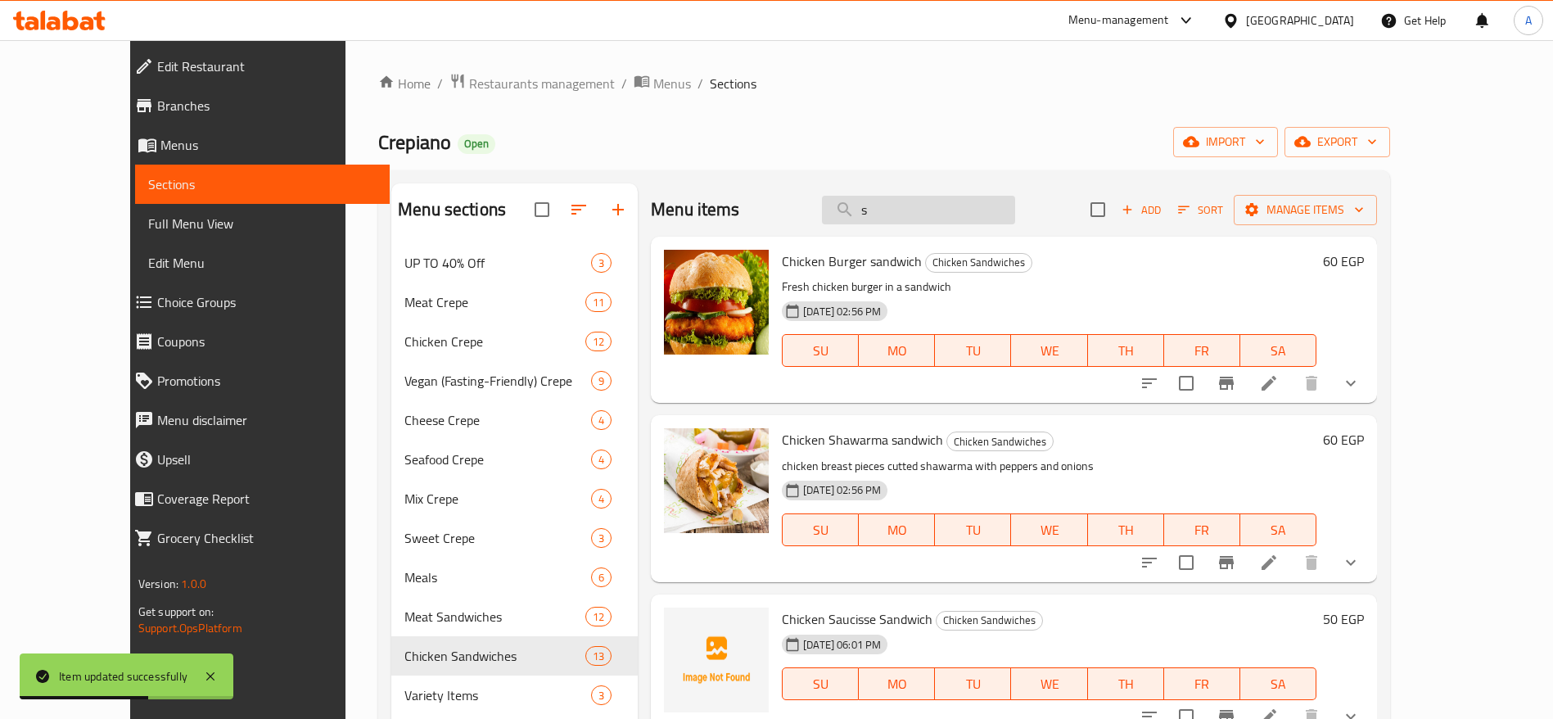
click at [1015, 214] on input "s" at bounding box center [918, 210] width 193 height 29
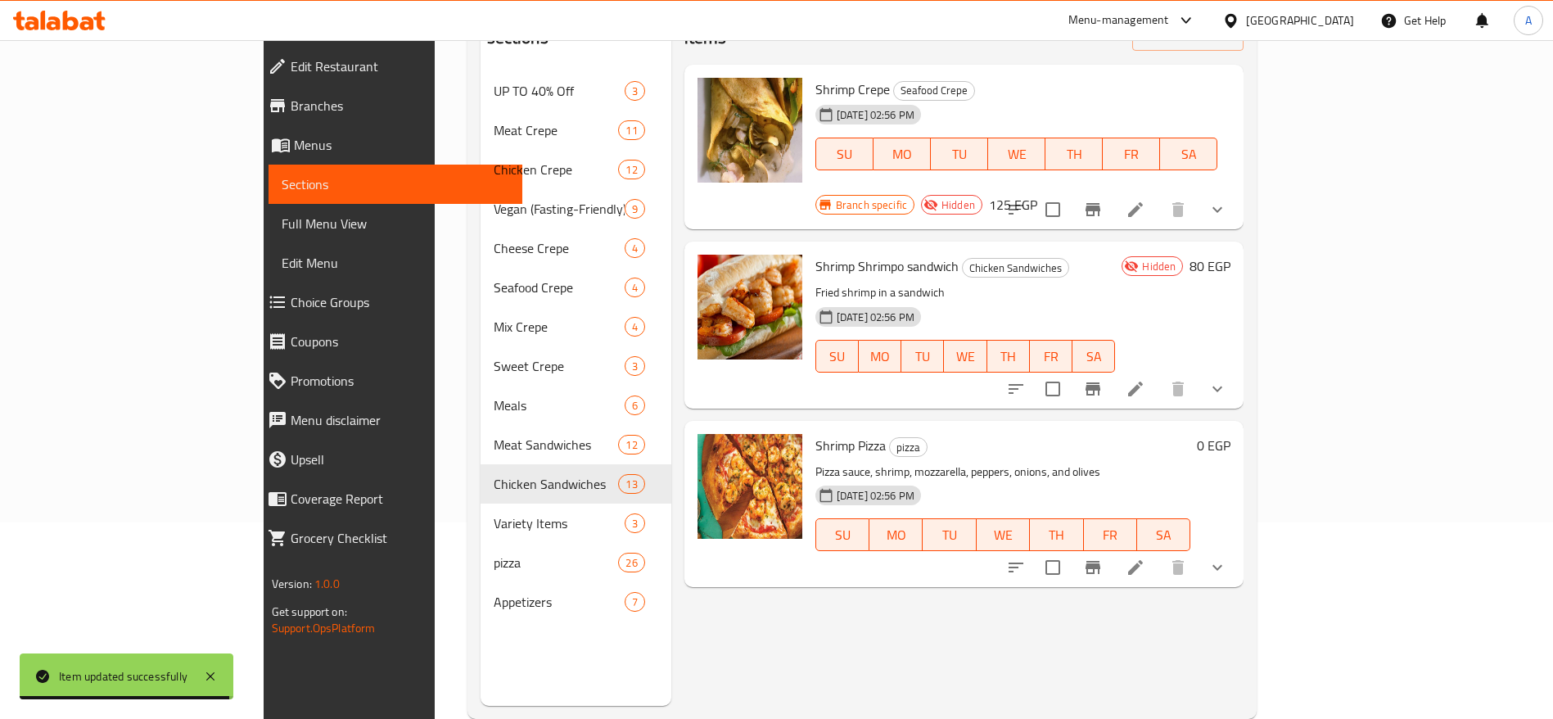
scroll to position [202, 0]
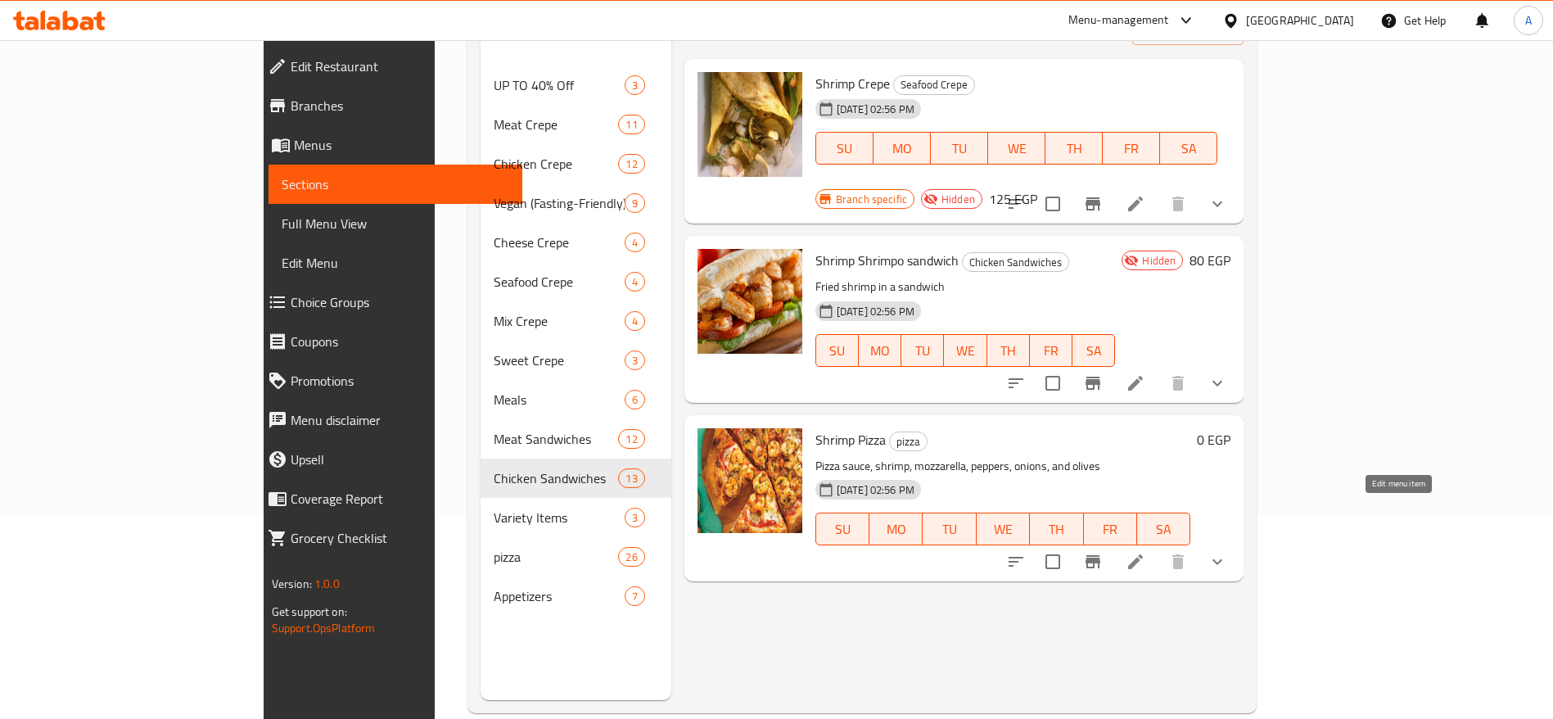
type input "shrimp"
click at [1145, 552] on icon at bounding box center [1135, 562] width 20 height 20
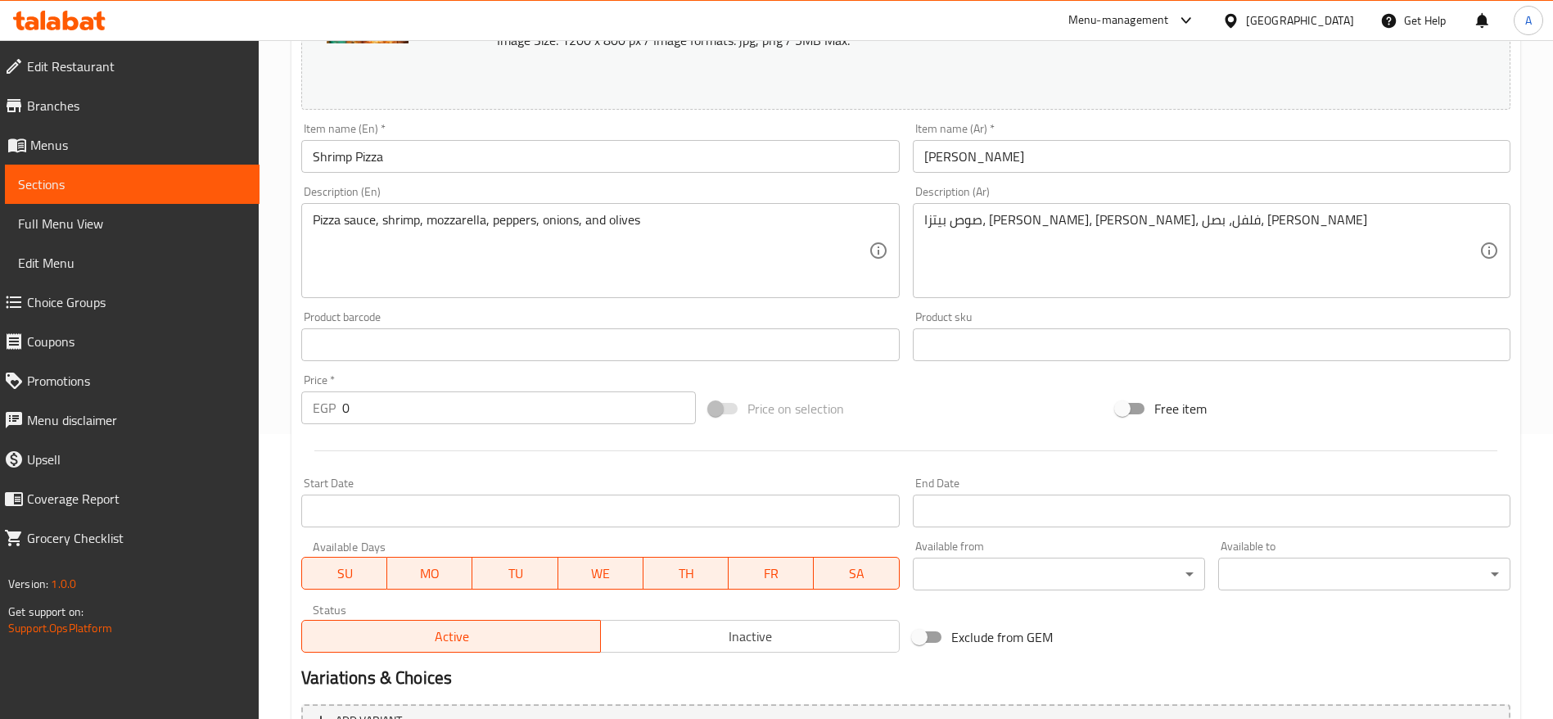
scroll to position [410, 0]
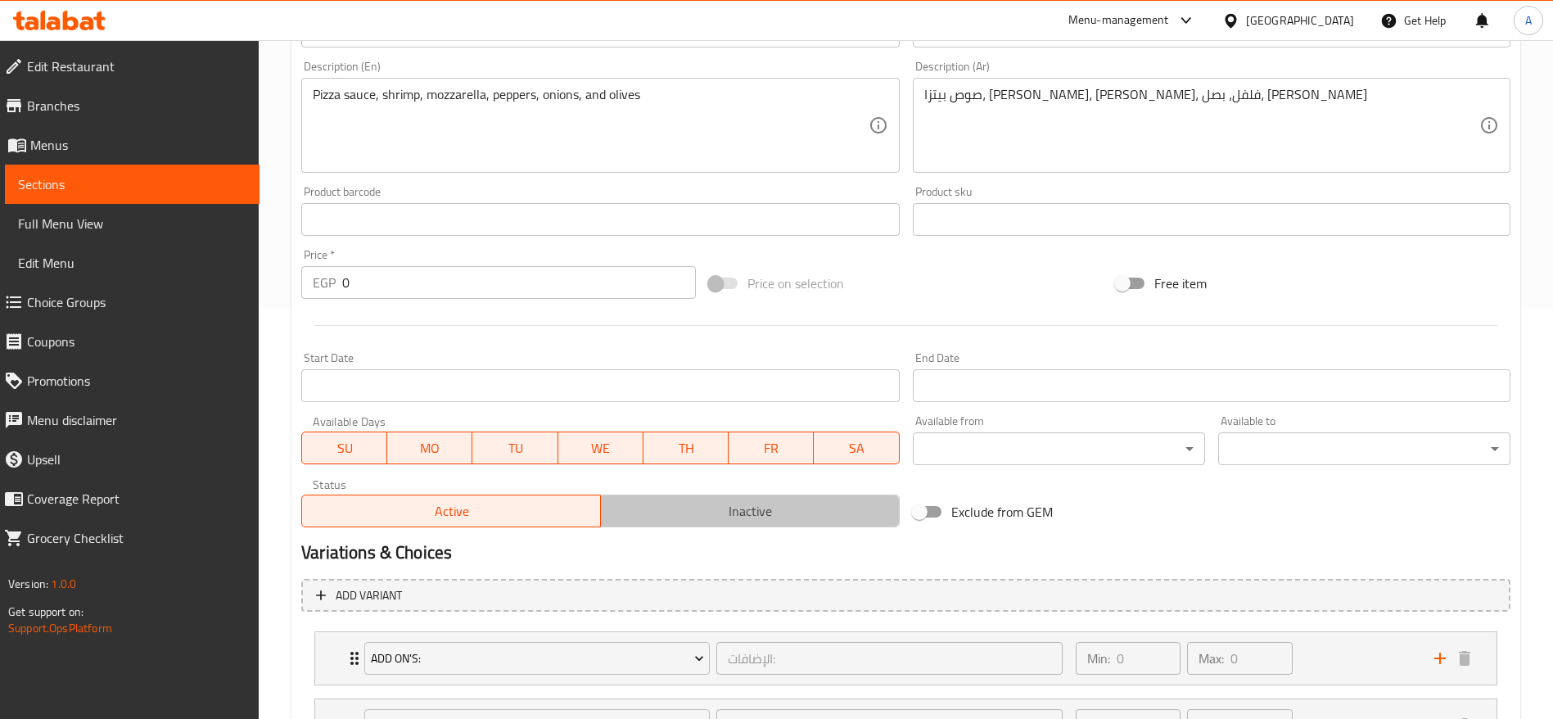
click at [705, 512] on span "Inactive" at bounding box center [750, 511] width 286 height 24
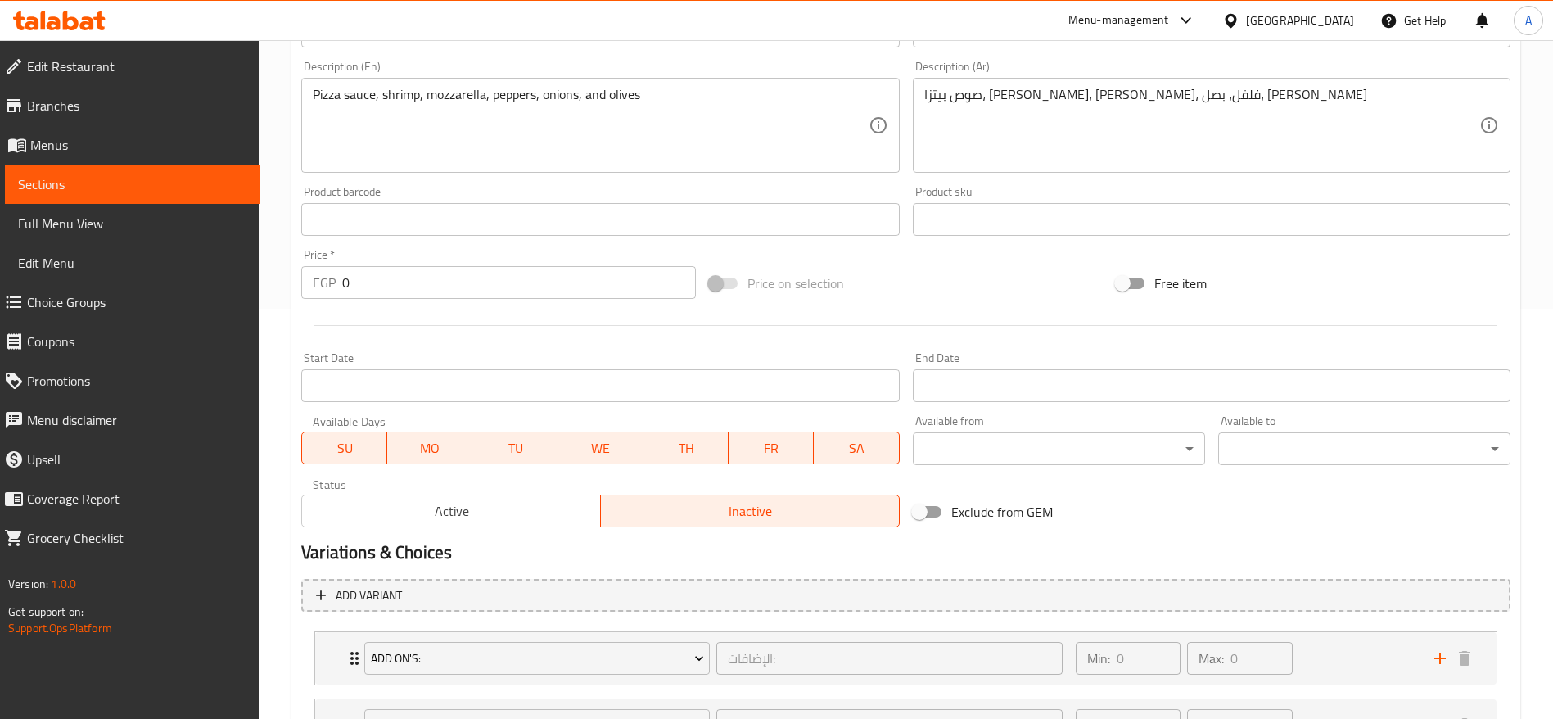
scroll to position [556, 0]
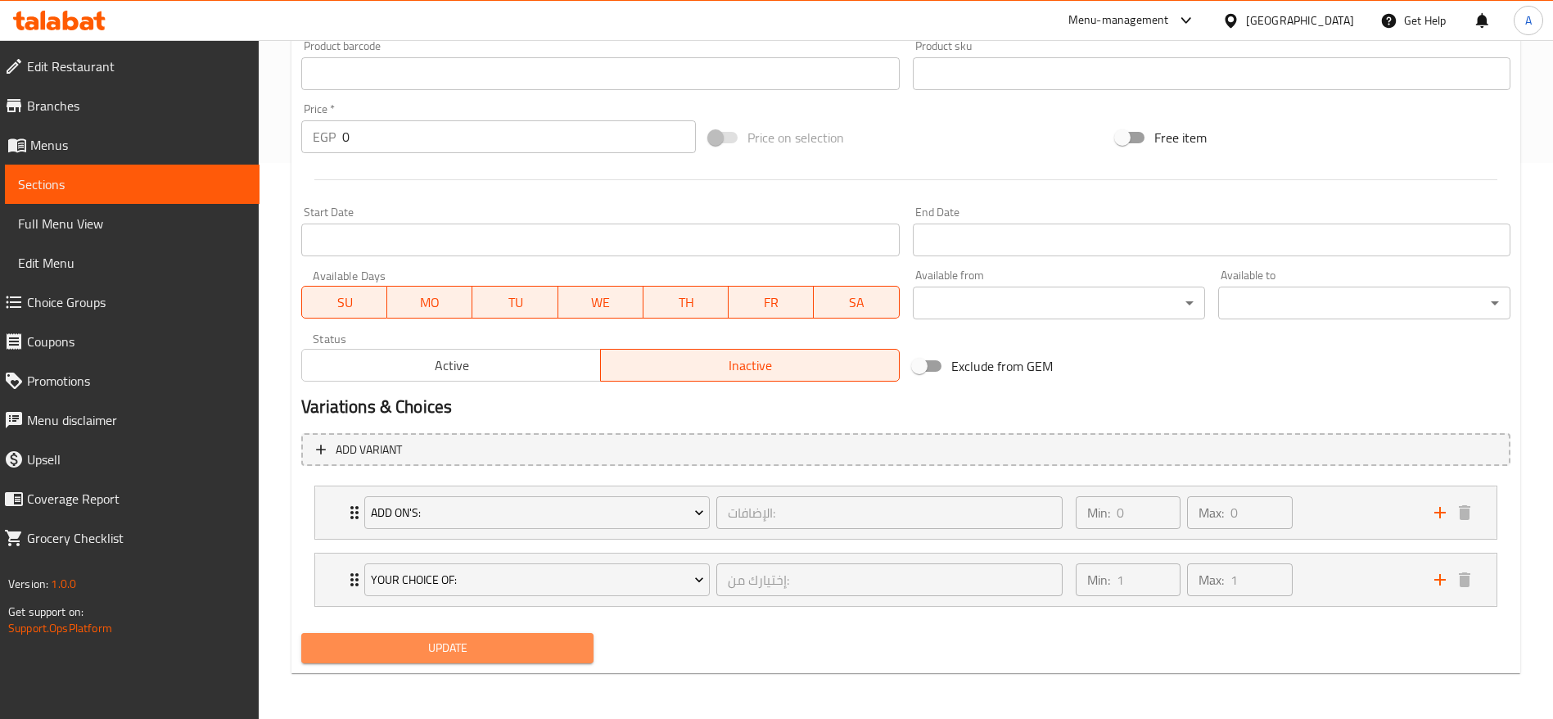
click at [527, 640] on span "Update" at bounding box center [447, 648] width 266 height 20
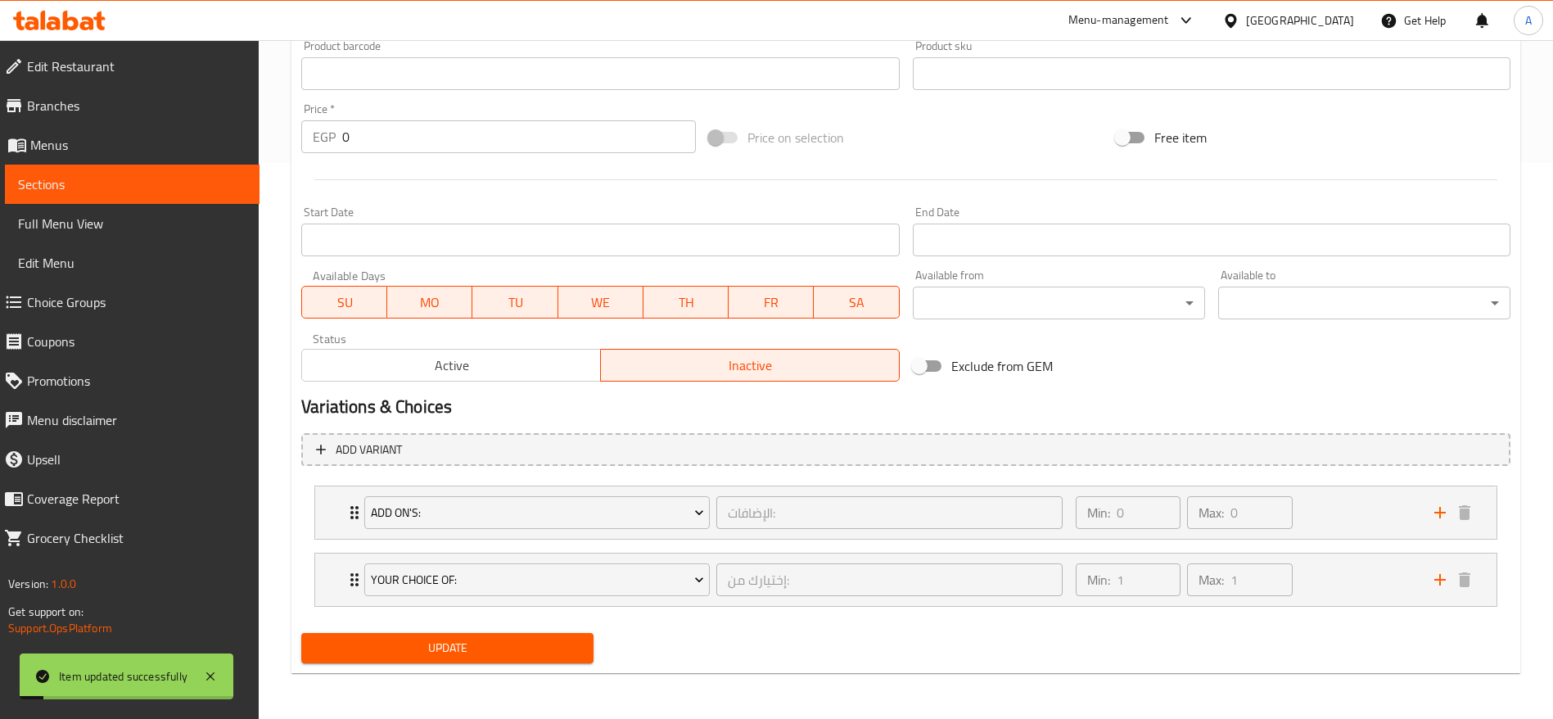
scroll to position [0, 0]
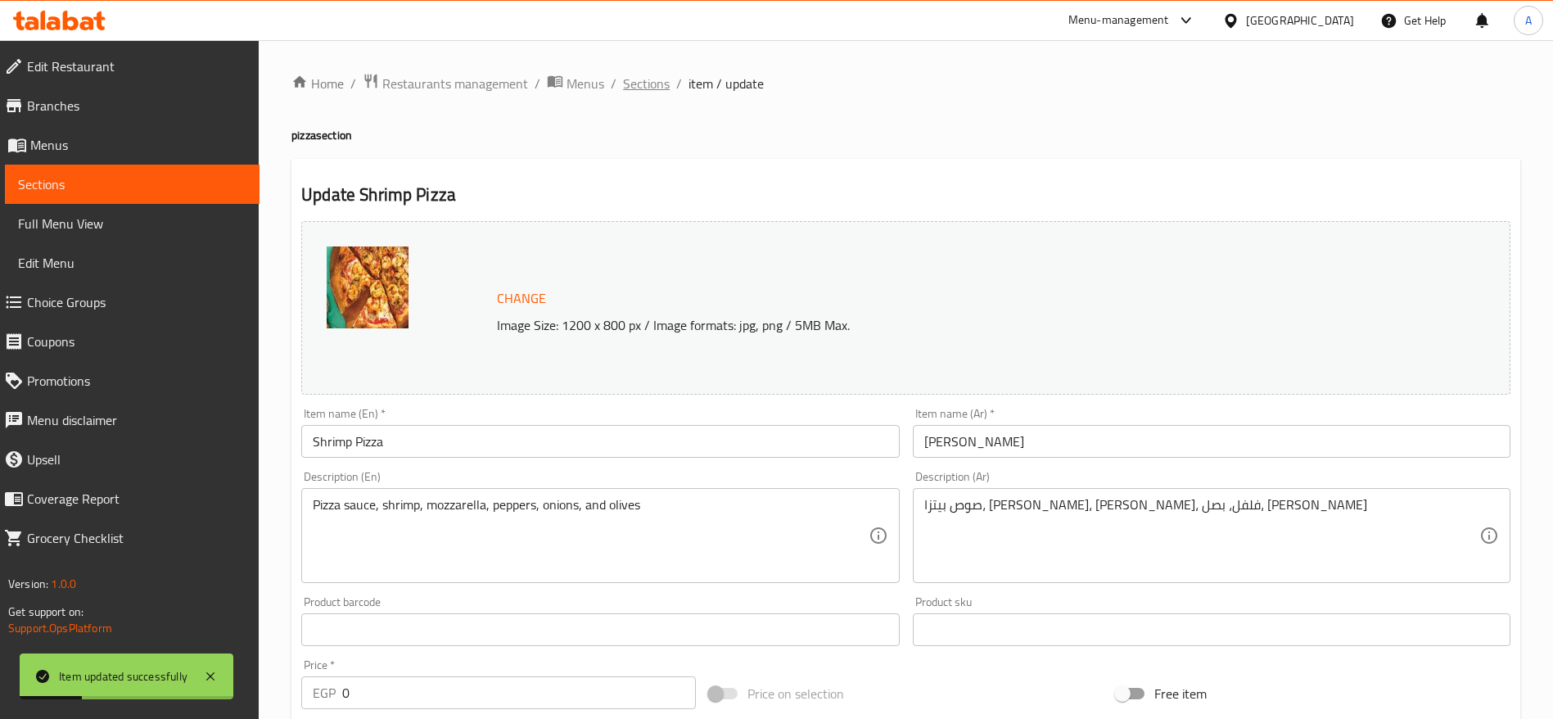
click at [645, 85] on span "Sections" at bounding box center [646, 84] width 47 height 20
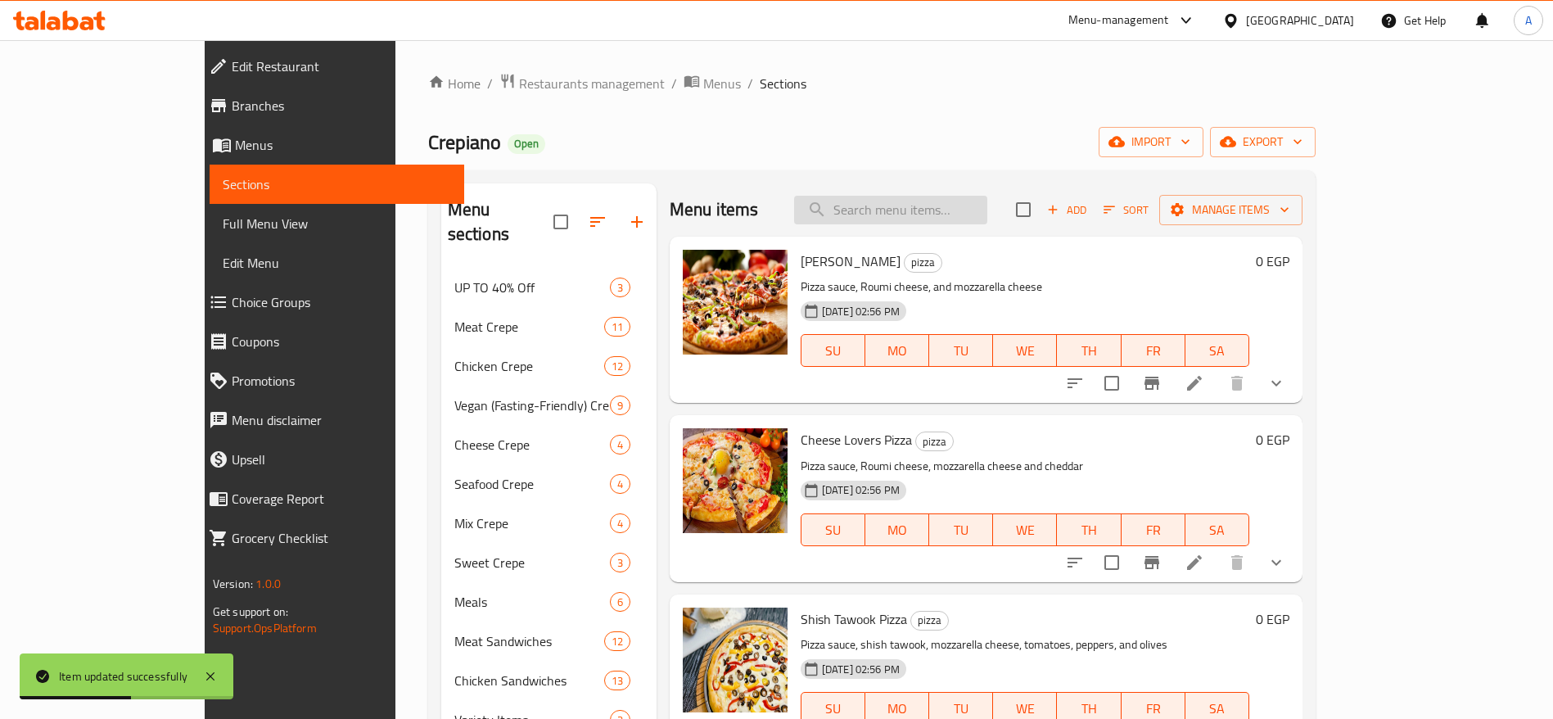
click at [972, 211] on input "search" at bounding box center [890, 210] width 193 height 29
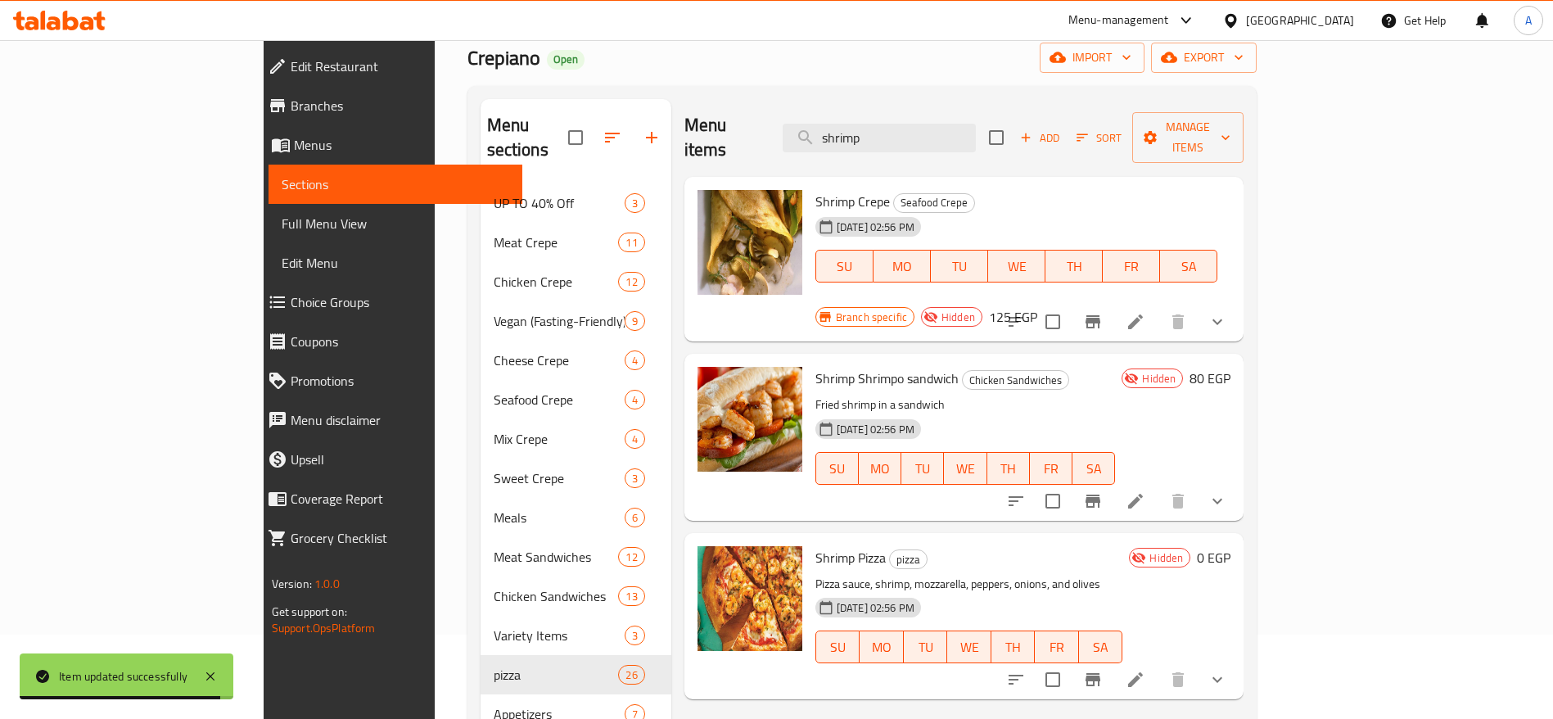
scroll to position [81, 0]
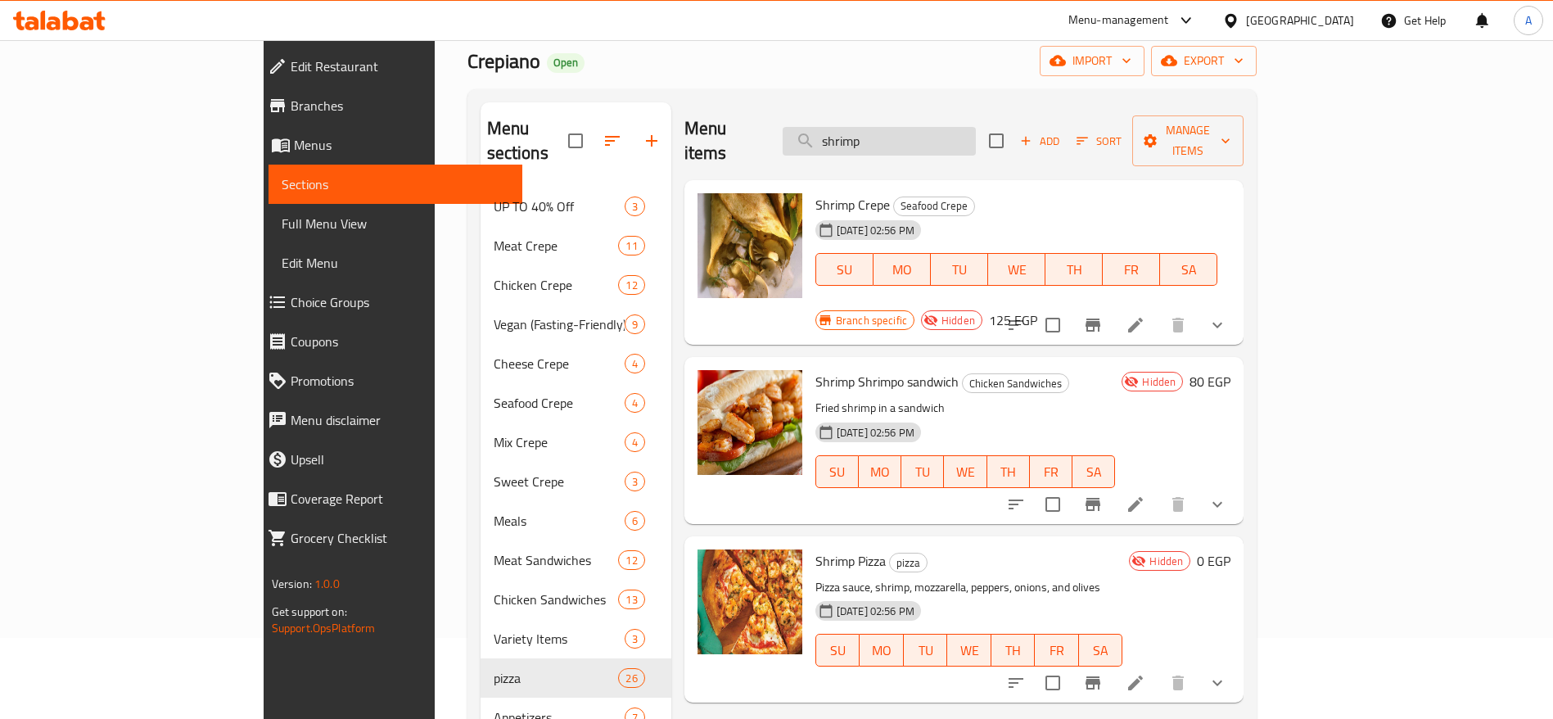
click at [976, 127] on input "shrimp" at bounding box center [878, 141] width 193 height 29
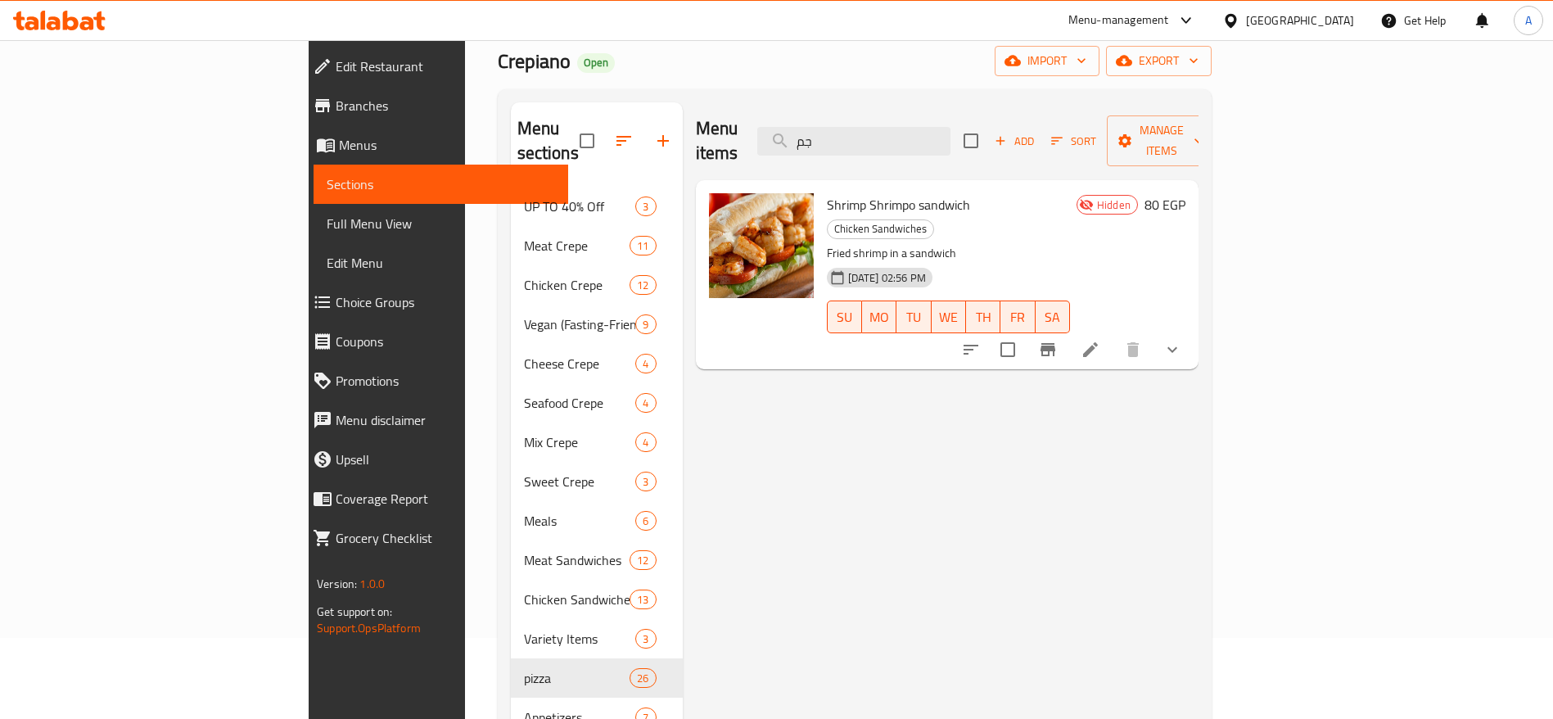
type input "ج"
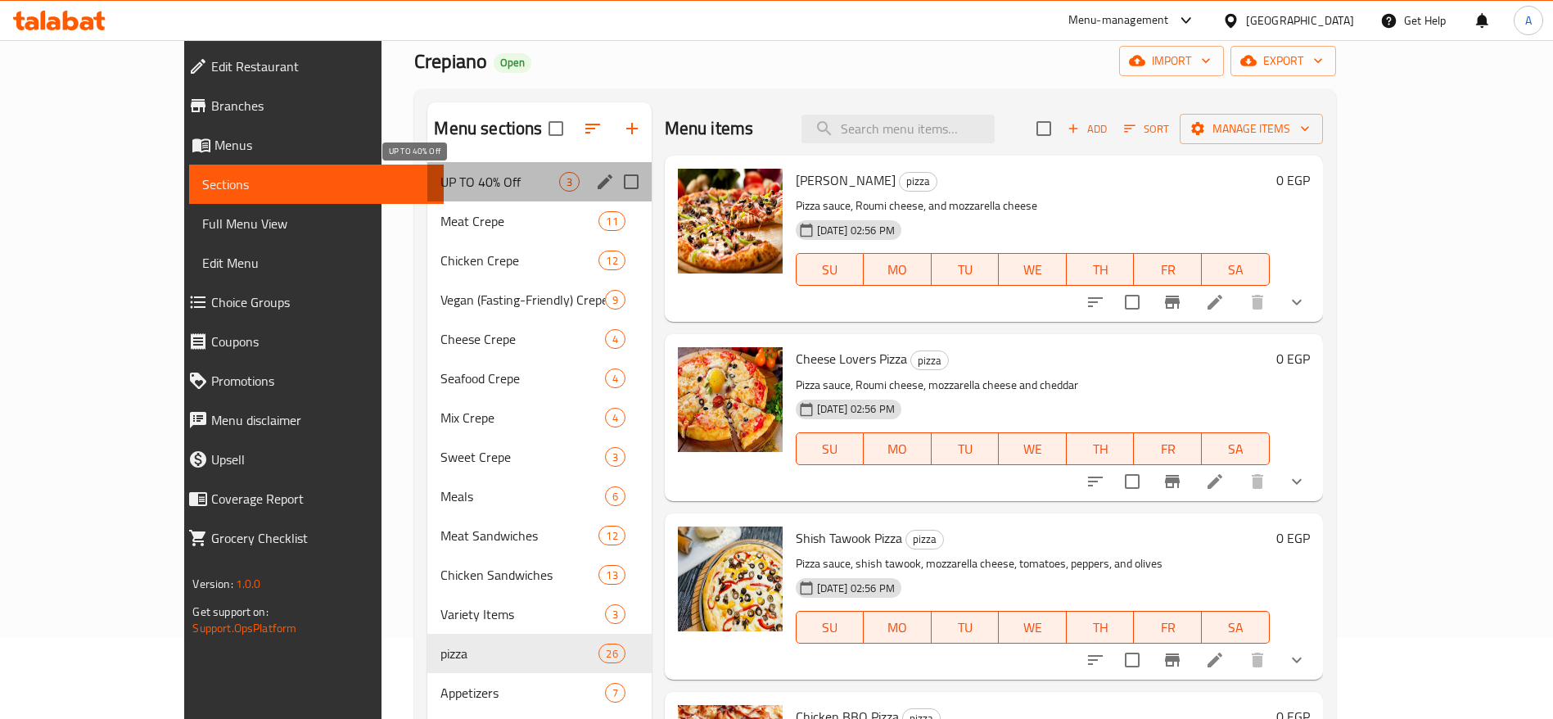
click at [485, 178] on span "UP TO 40% Off" at bounding box center [499, 182] width 118 height 20
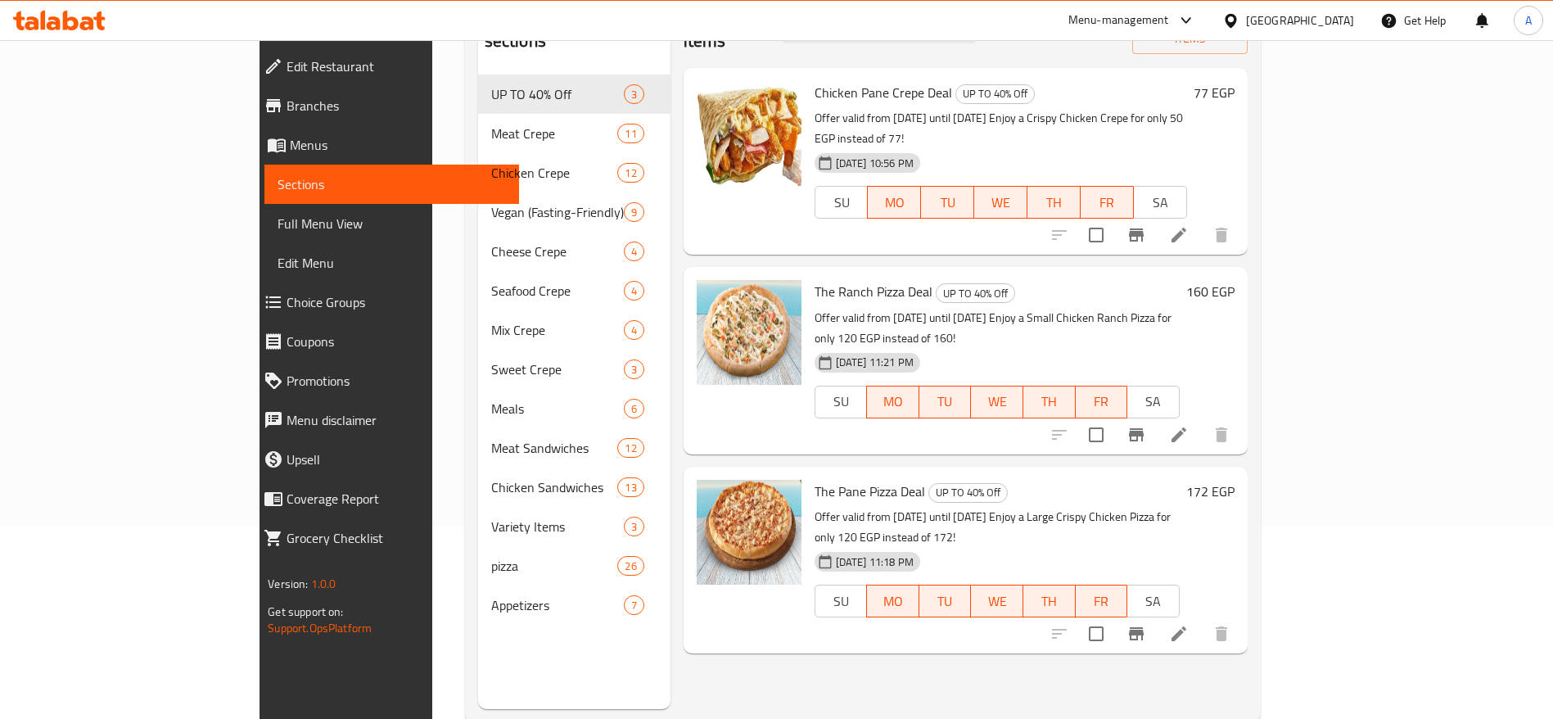
scroll to position [198, 0]
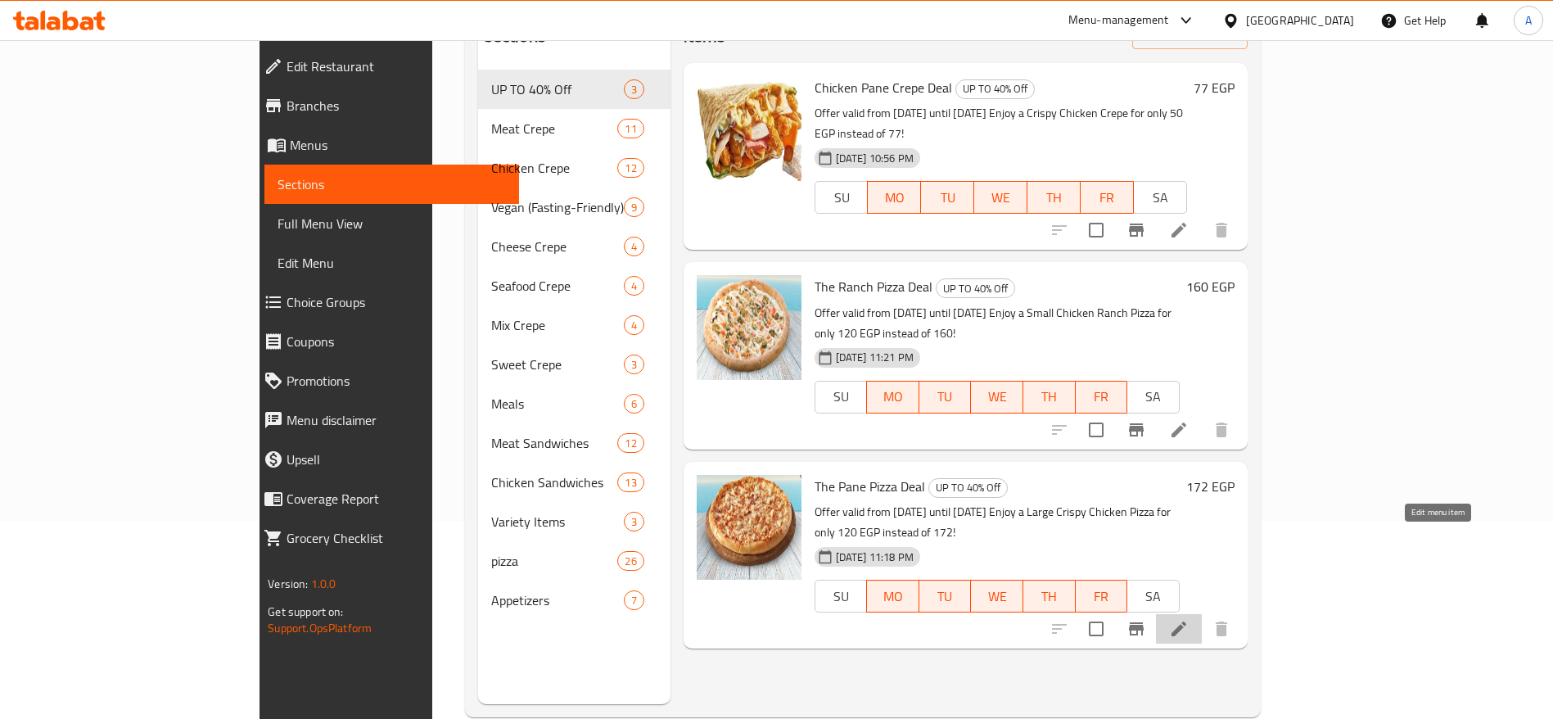
click at [1186, 621] on icon at bounding box center [1178, 628] width 15 height 15
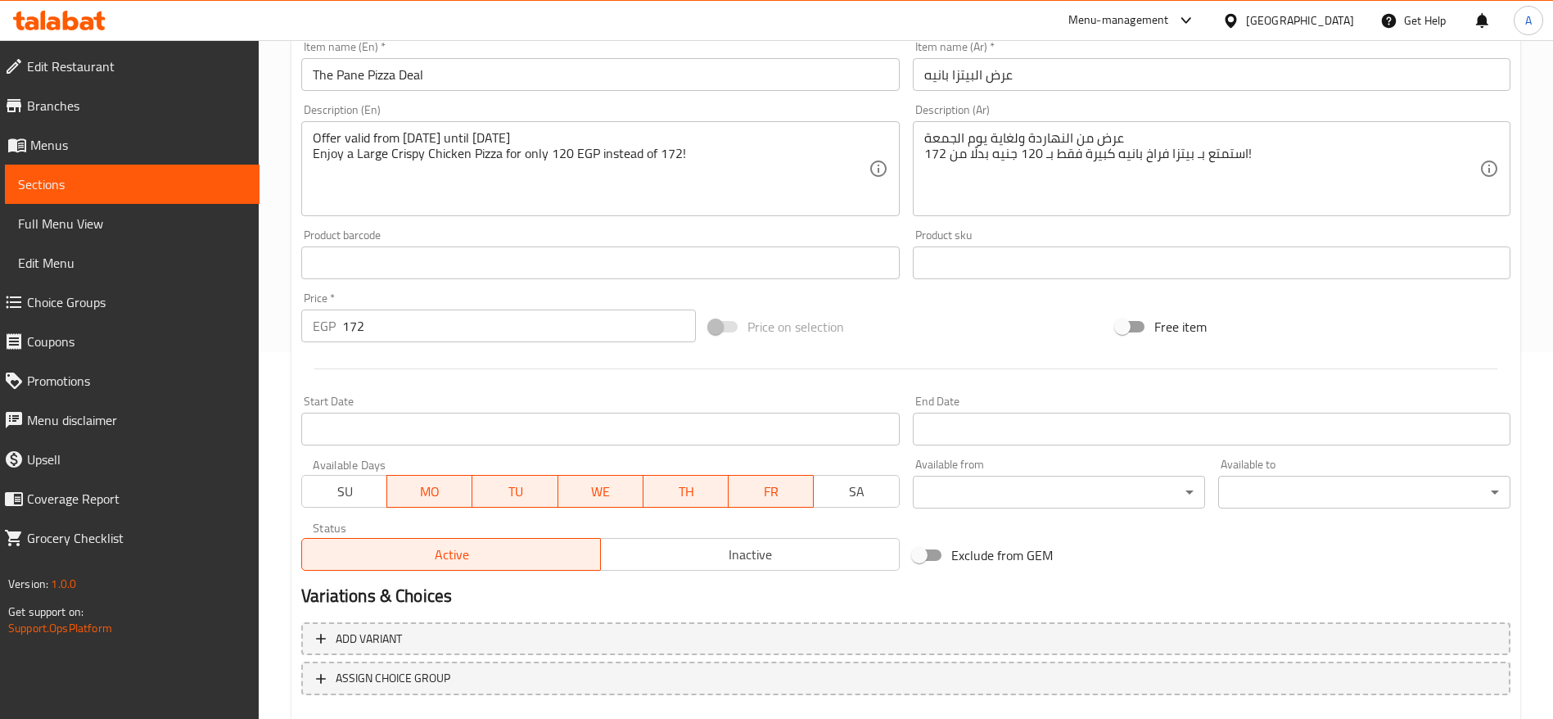
scroll to position [343, 0]
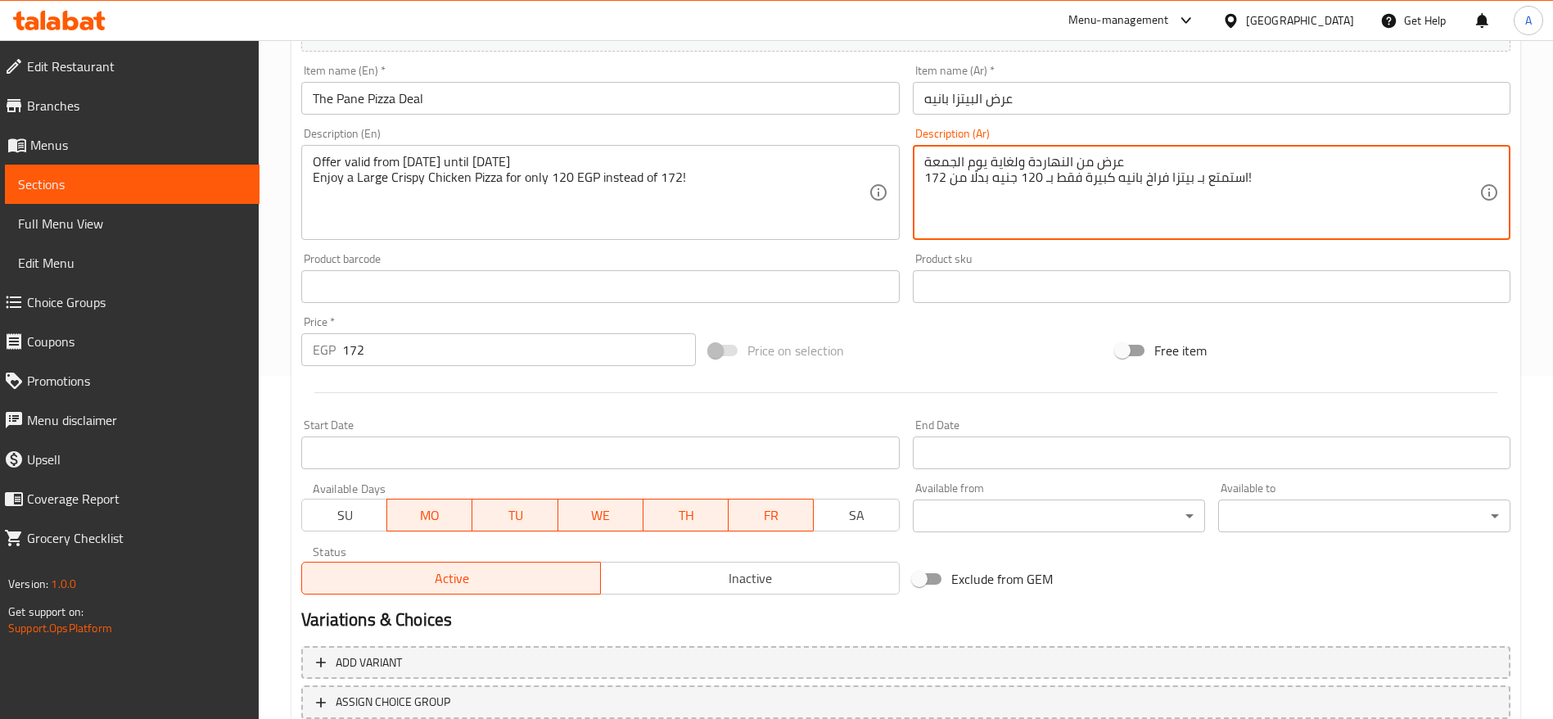
click at [1116, 163] on textarea "عرض من النهاردة ولغاية يوم الجمعة استمتع بـ بيتزا فراخ بانيه كبيرة فقط بـ 120 ج…" at bounding box center [1201, 193] width 555 height 78
type textarea "استمتع بـ بيتزا فراخ بانيه كبيرة فقط بـ 120 جنيه بدلًا من 172!"
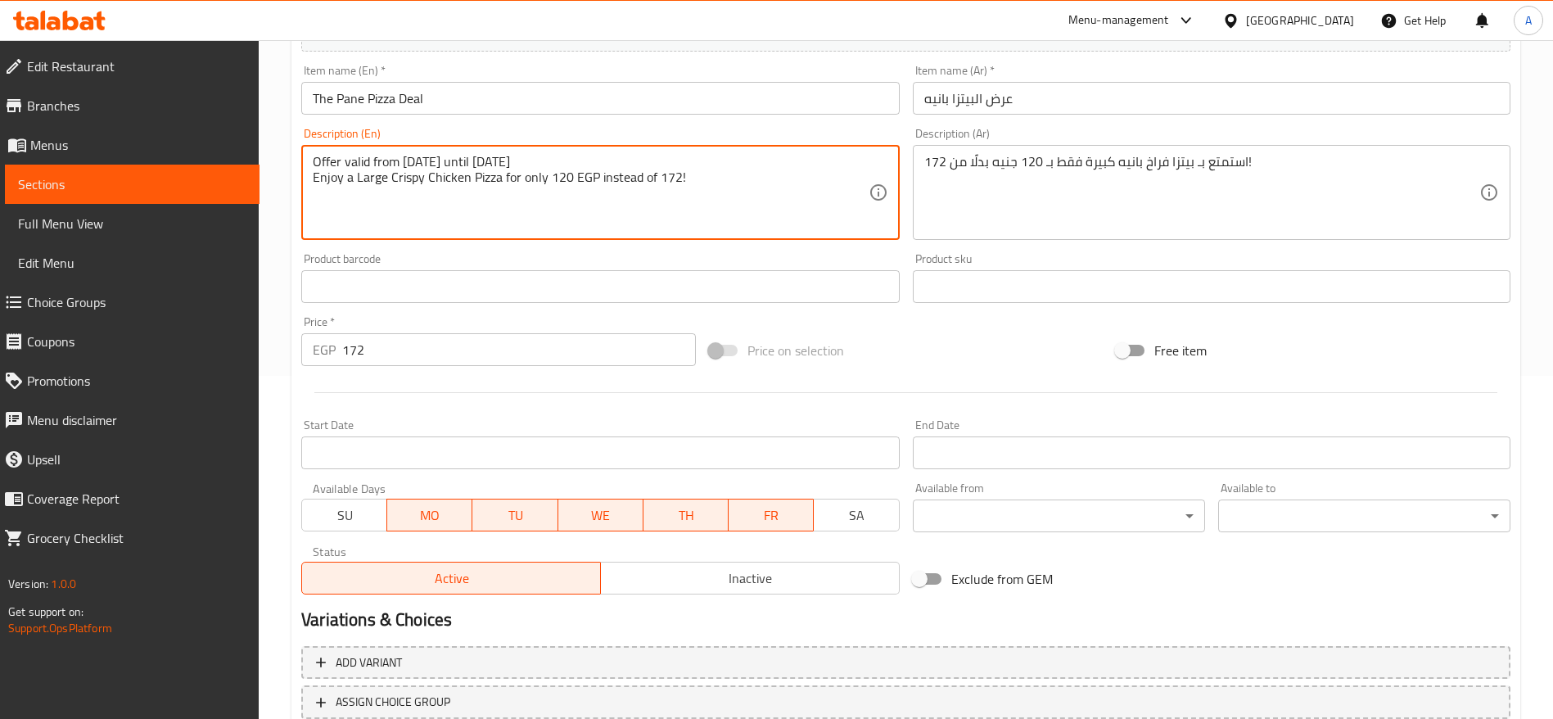
click at [478, 156] on textarea "Offer valid from [DATE] until [DATE] Enjoy a Large Crispy Chicken Pizza for onl…" at bounding box center [590, 193] width 555 height 78
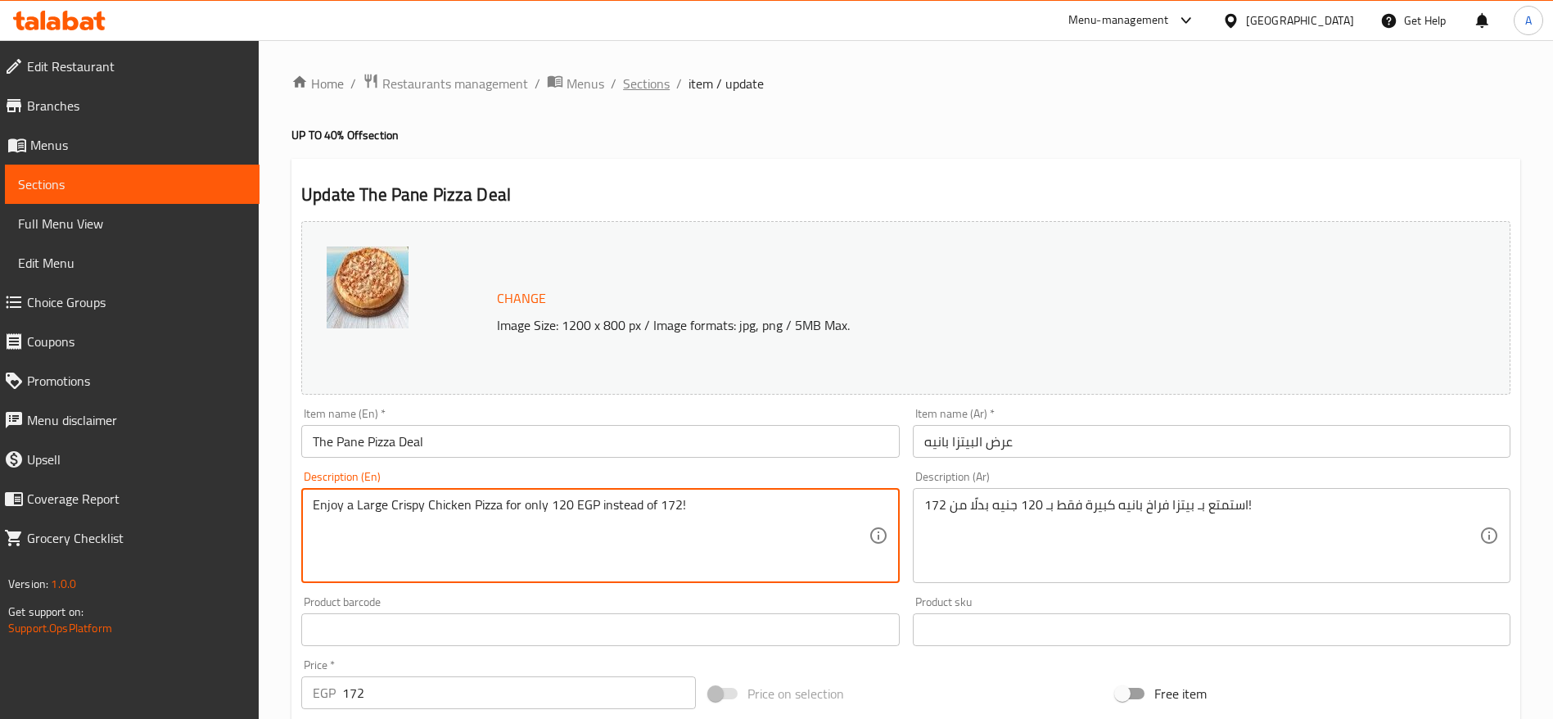
type textarea "Enjoy a Large Crispy Chicken Pizza for only 120 EGP instead of 172!"
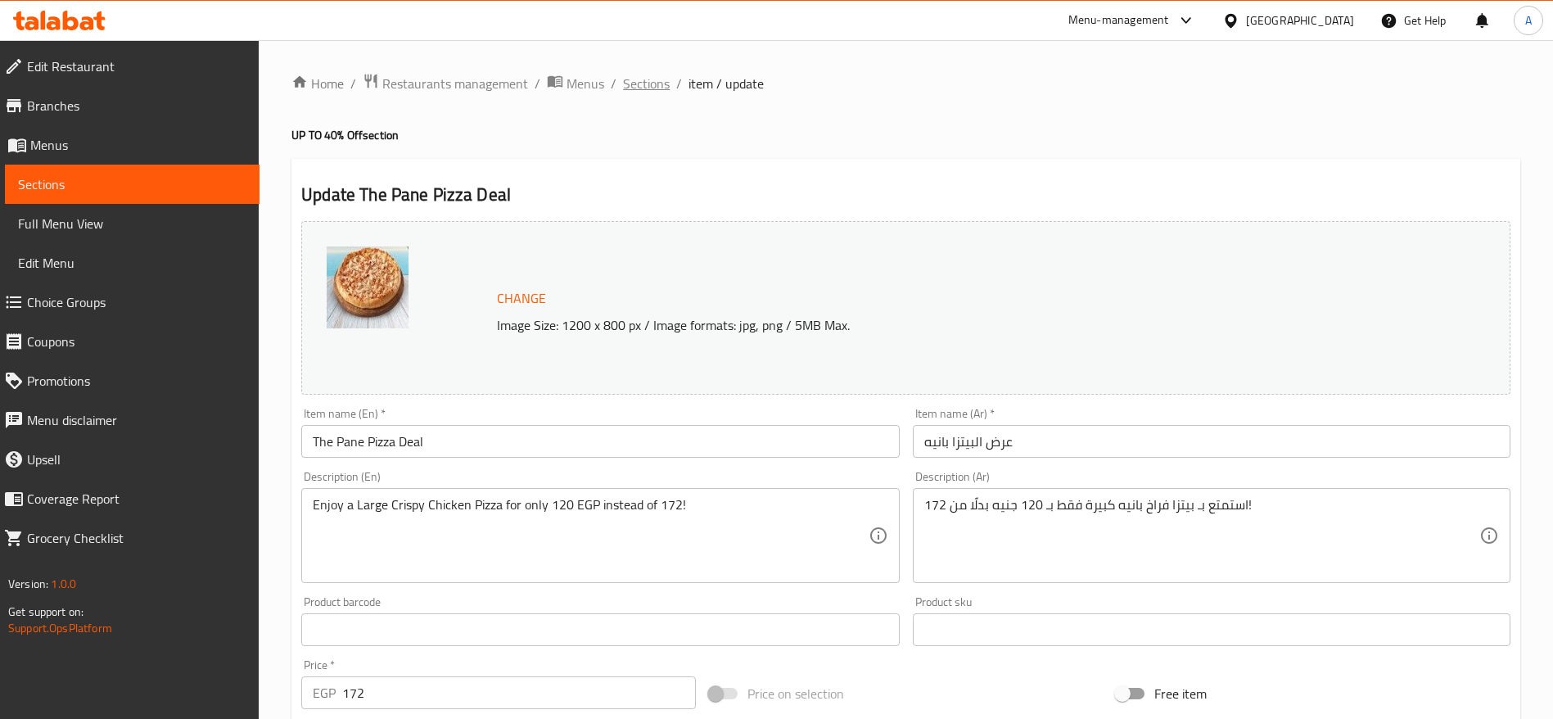
click at [647, 80] on span "Sections" at bounding box center [646, 84] width 47 height 20
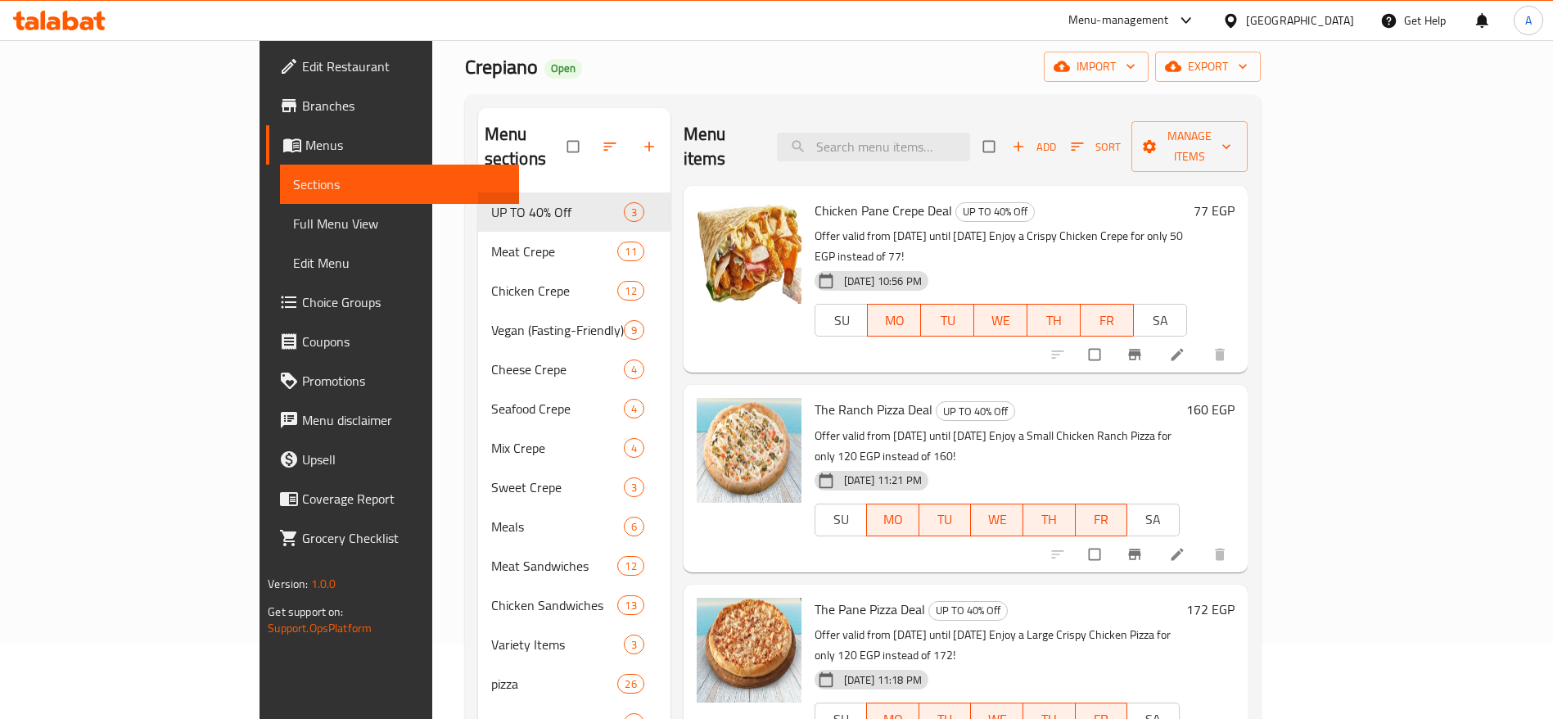
scroll to position [61, 0]
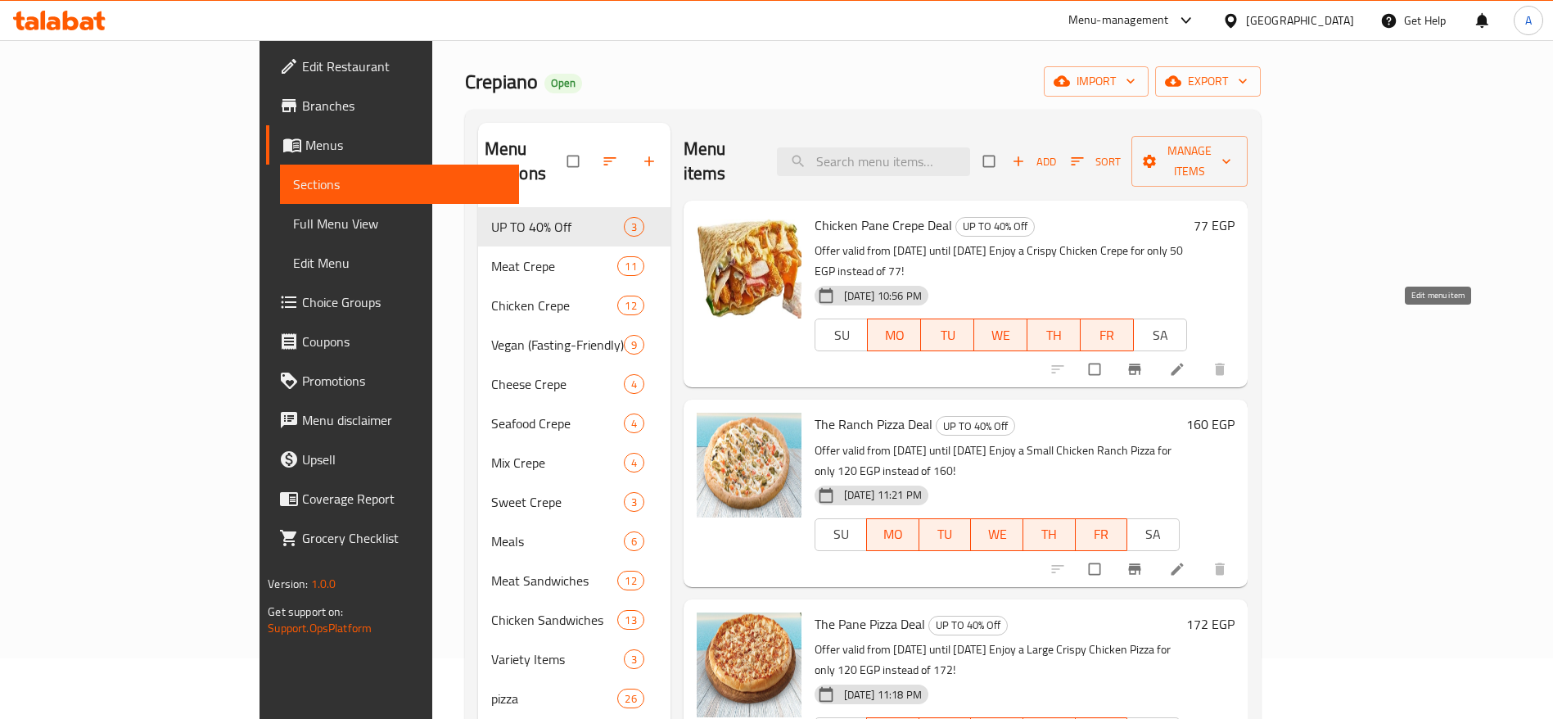
click at [1183, 363] on icon at bounding box center [1176, 369] width 12 height 12
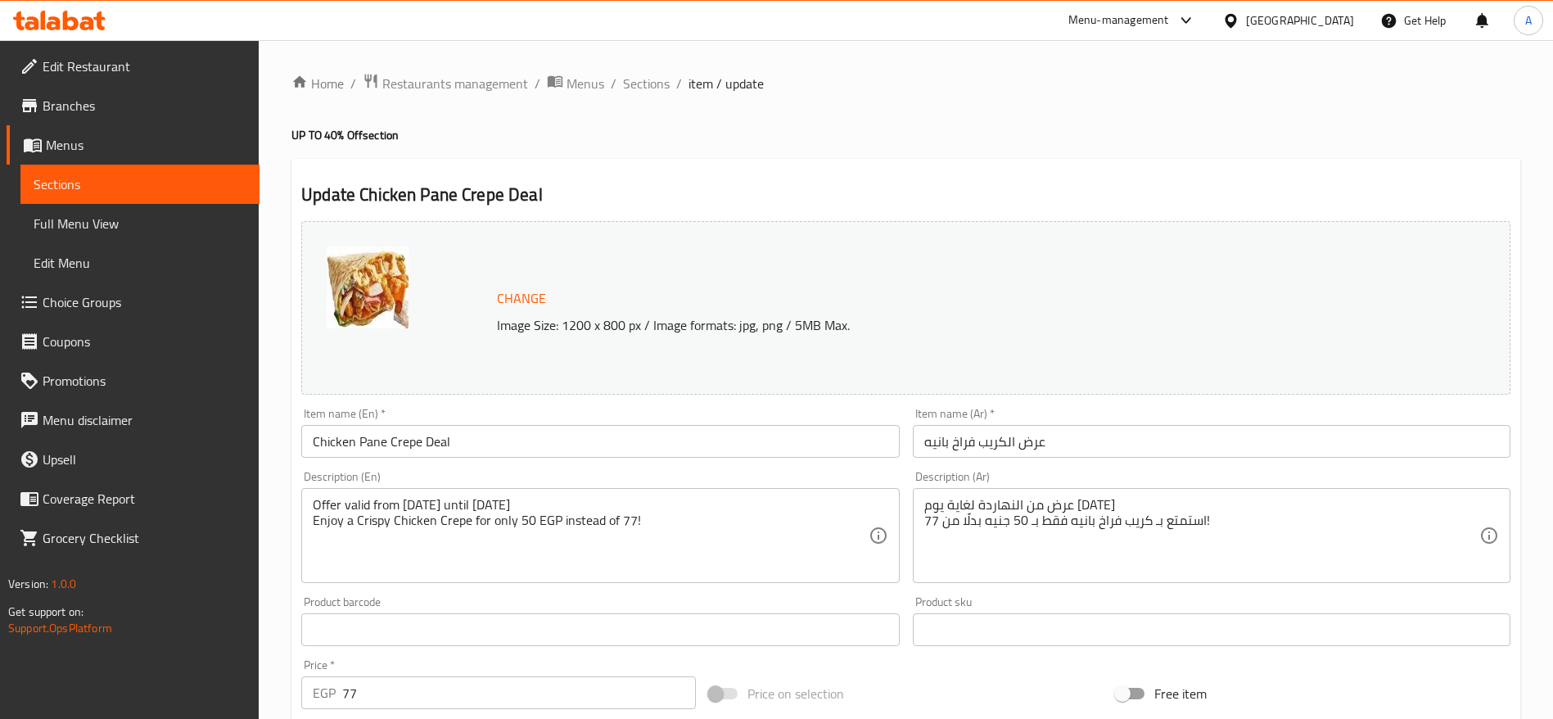
scroll to position [462, 0]
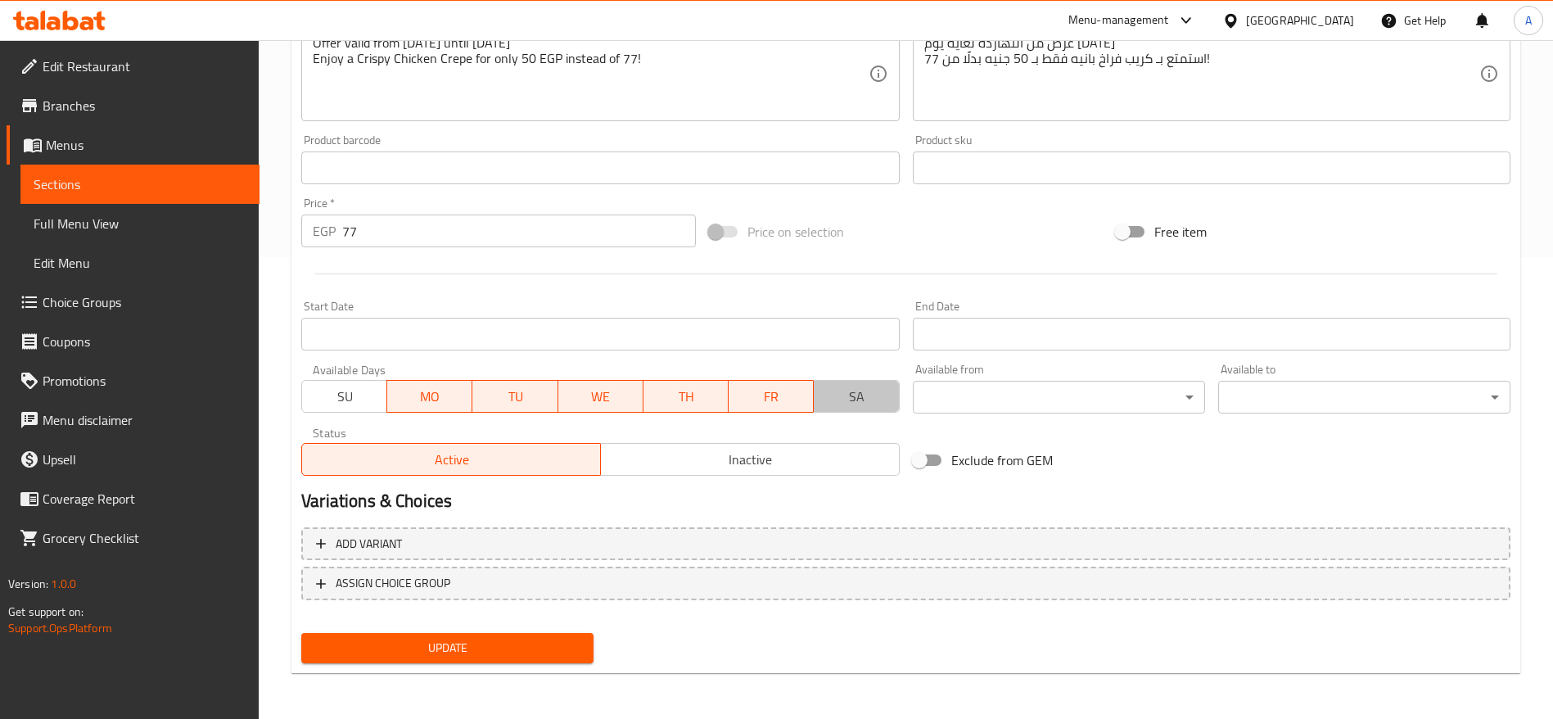
click at [835, 403] on span "SA" at bounding box center [856, 397] width 72 height 24
click at [362, 402] on span "SU" at bounding box center [345, 397] width 72 height 24
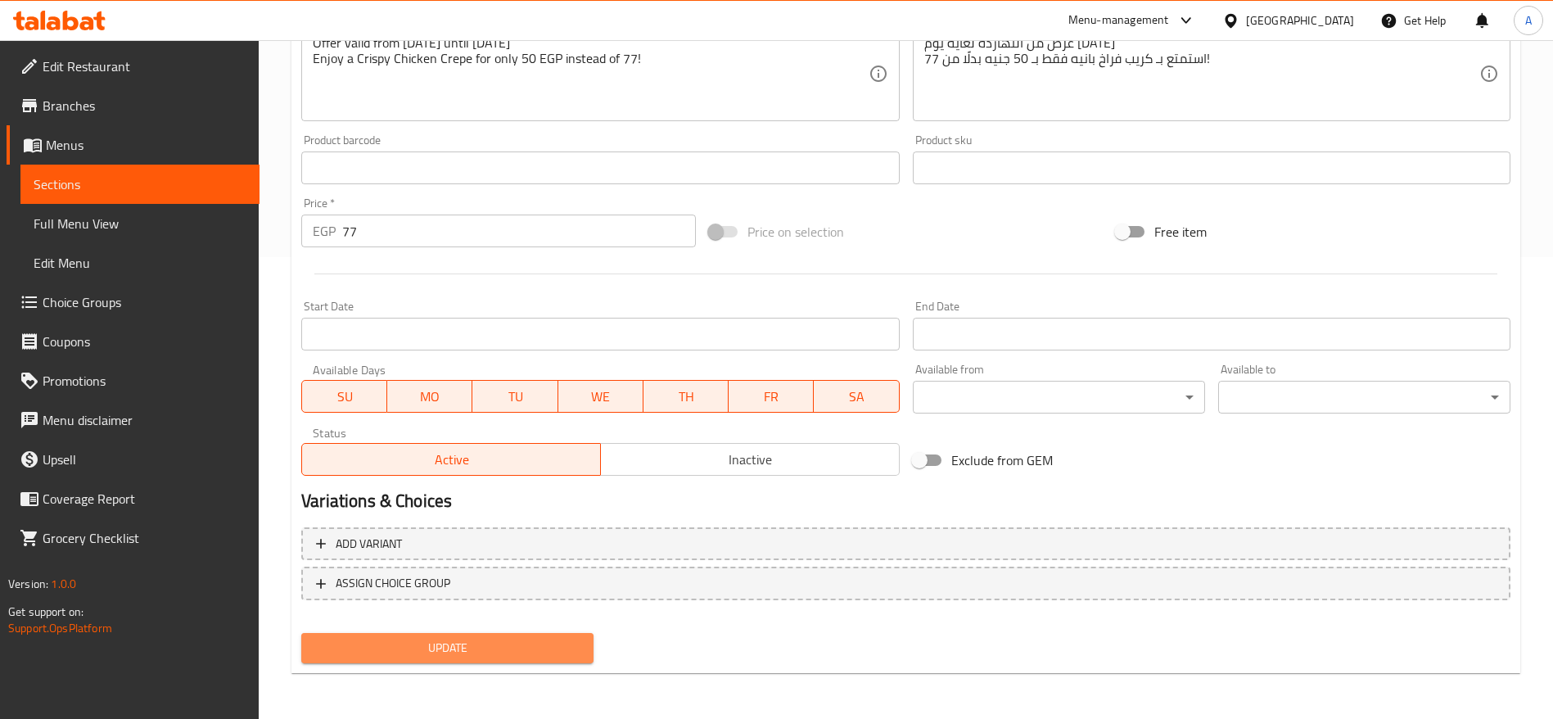
click at [483, 647] on span "Update" at bounding box center [447, 648] width 266 height 20
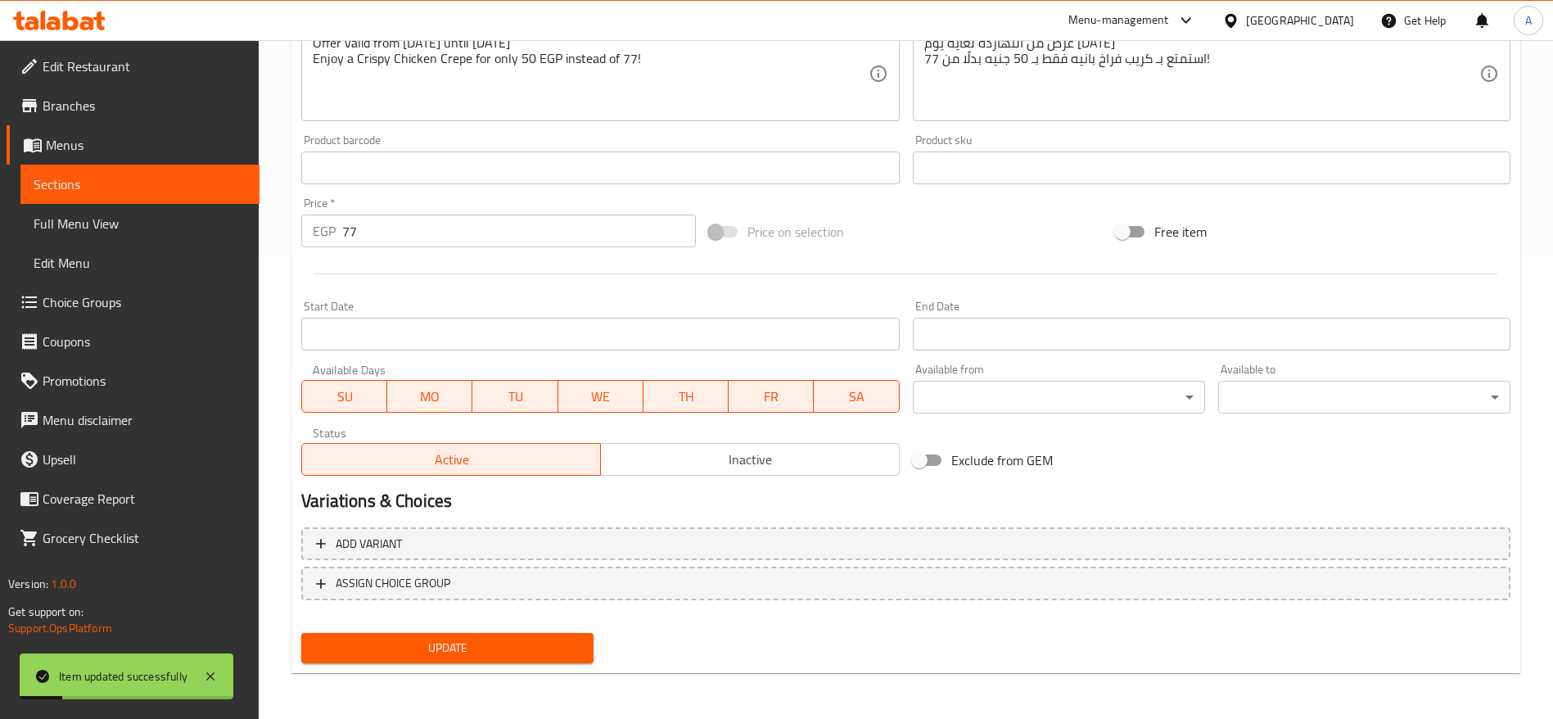
scroll to position [0, 0]
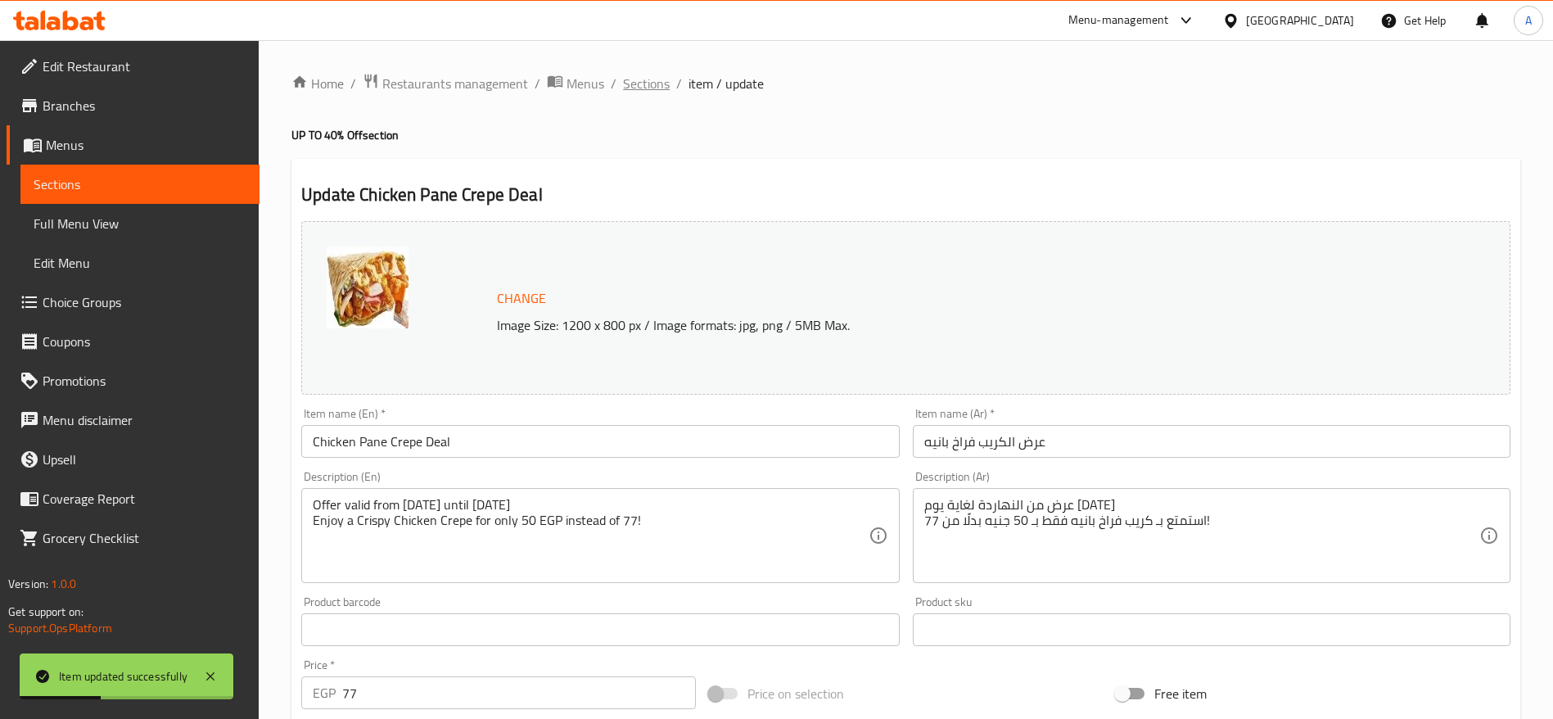
click at [656, 87] on span "Sections" at bounding box center [646, 84] width 47 height 20
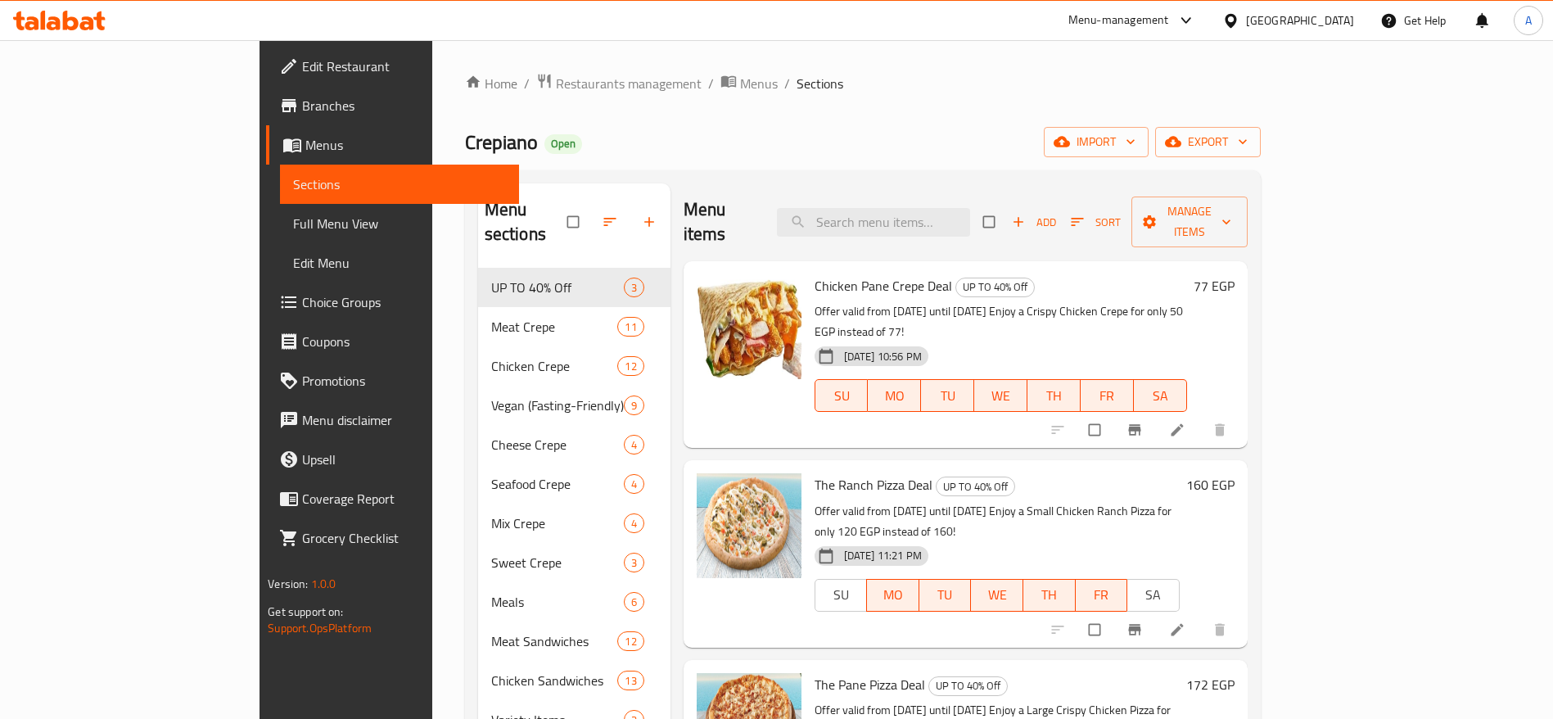
click at [82, 16] on icon at bounding box center [59, 21] width 92 height 20
